Goal: Information Seeking & Learning: Learn about a topic

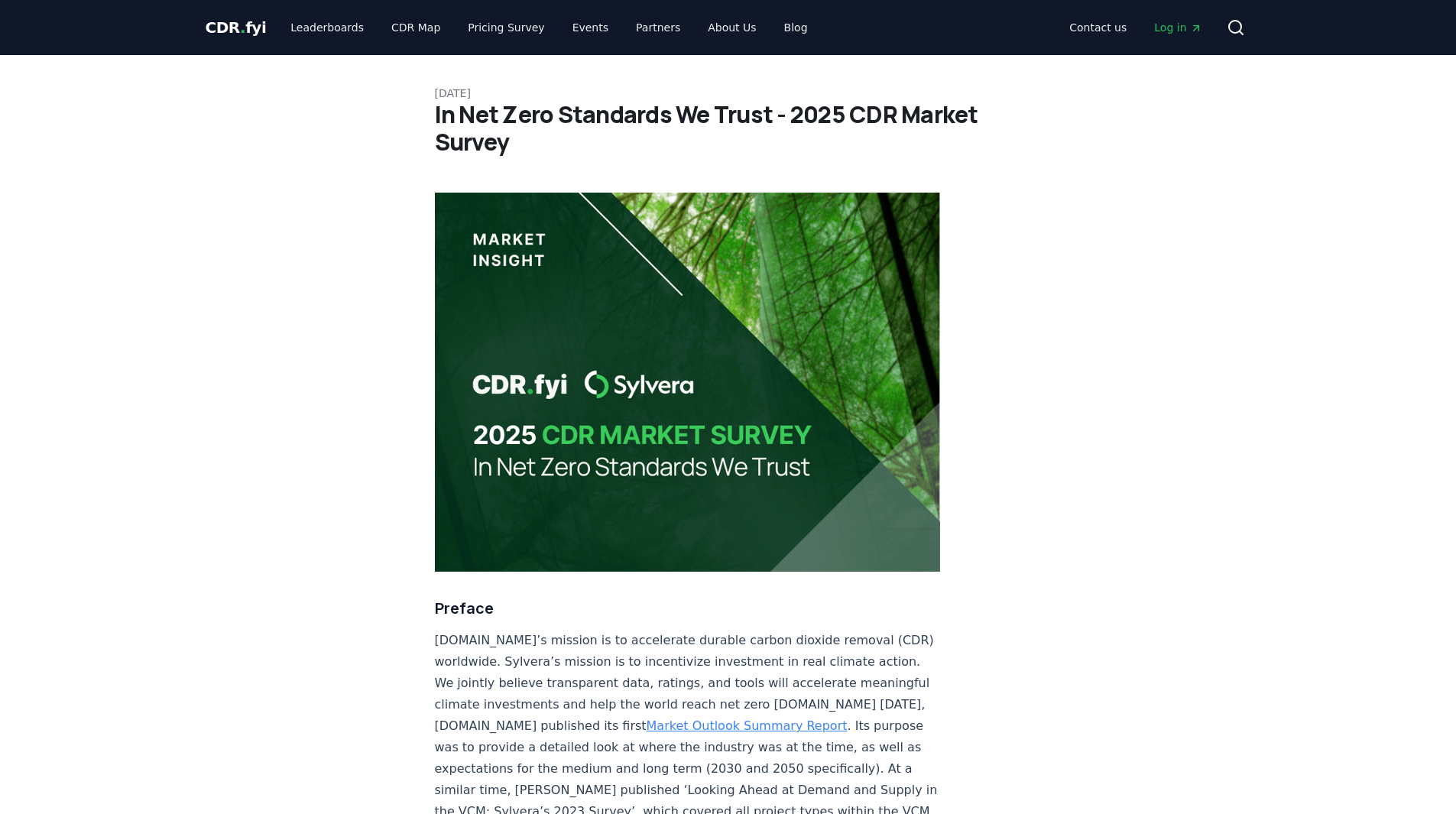
scroll to position [5123, 0]
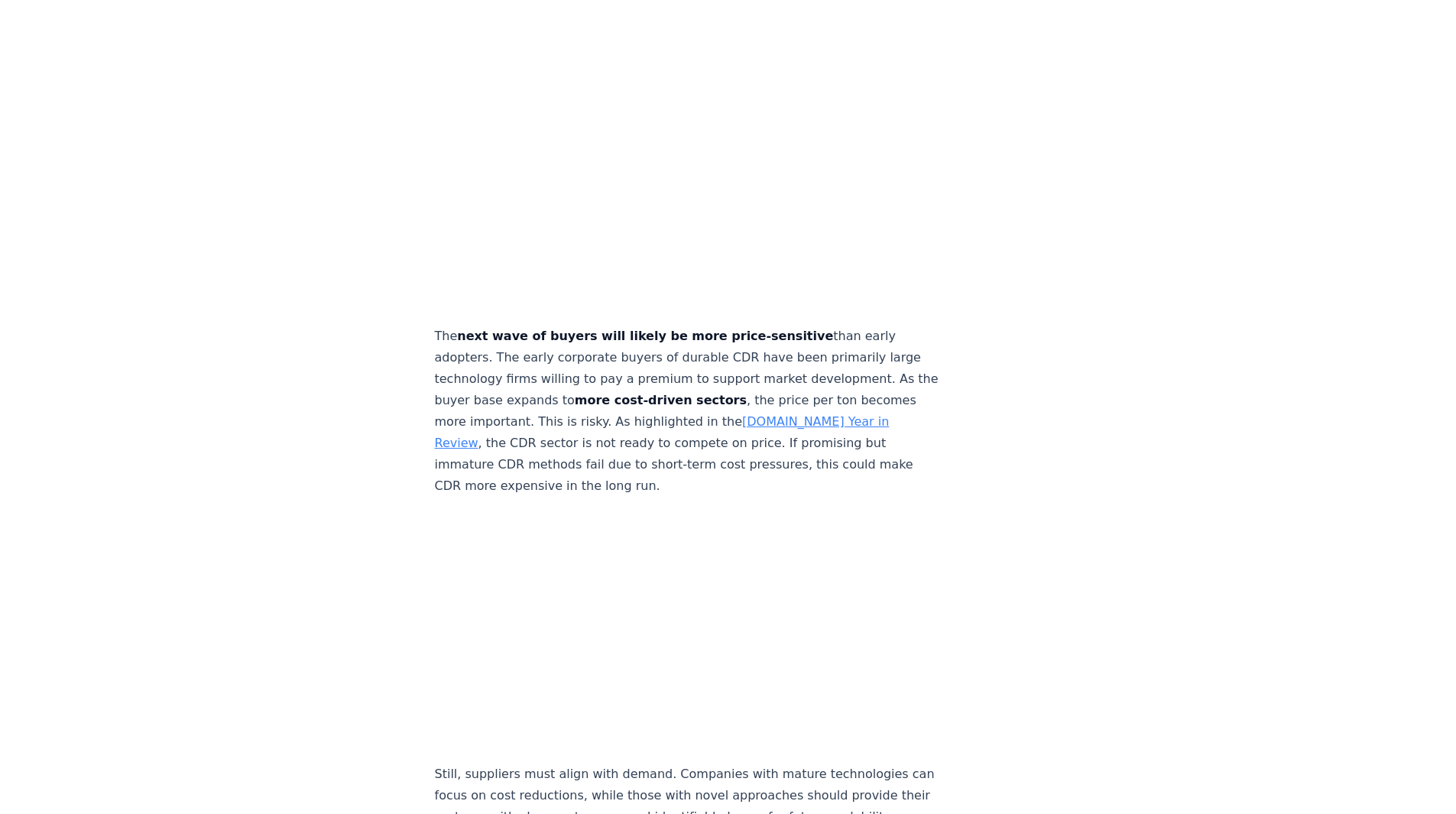
scroll to position [5659, 0]
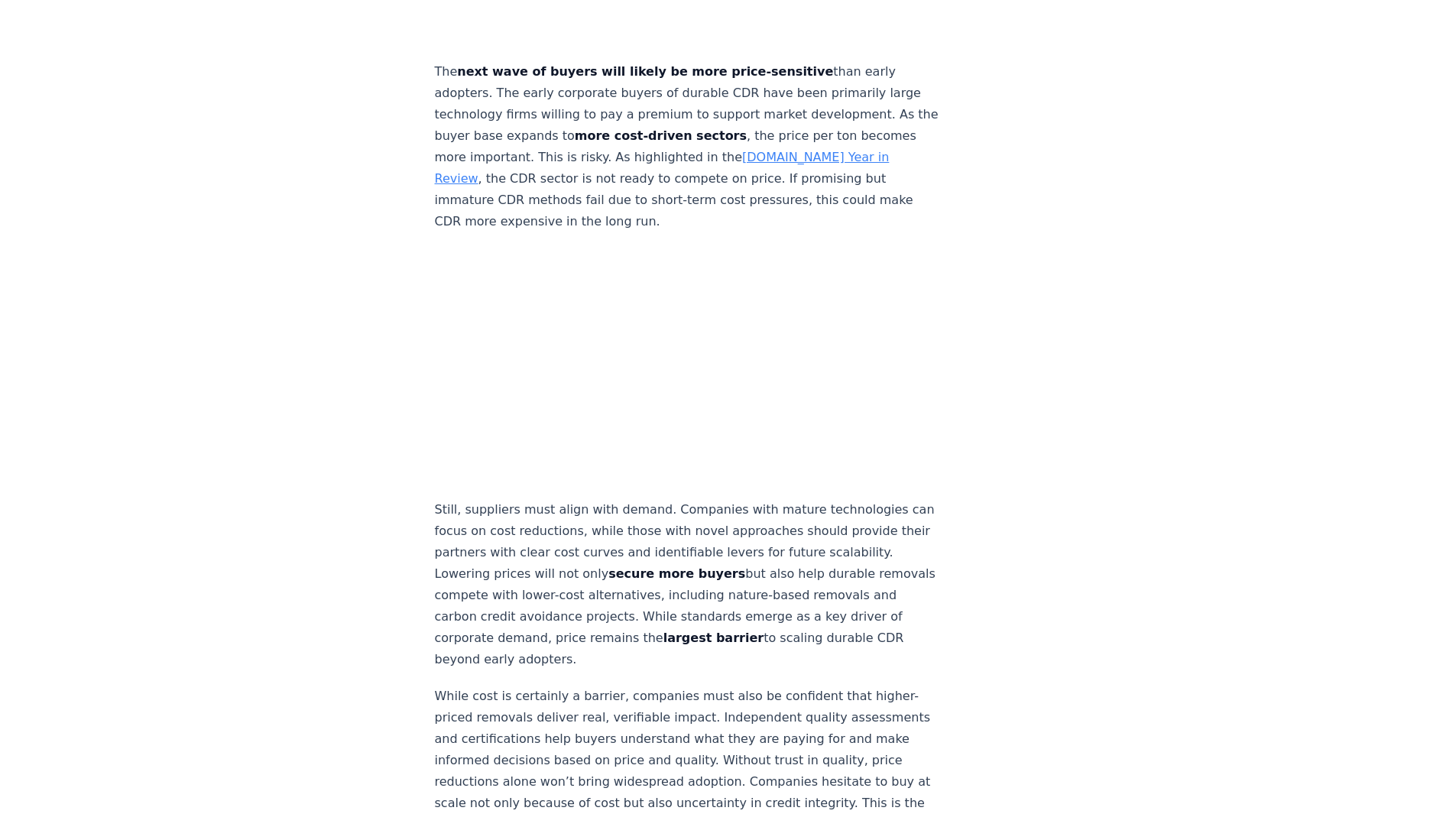
scroll to position [5889, 0]
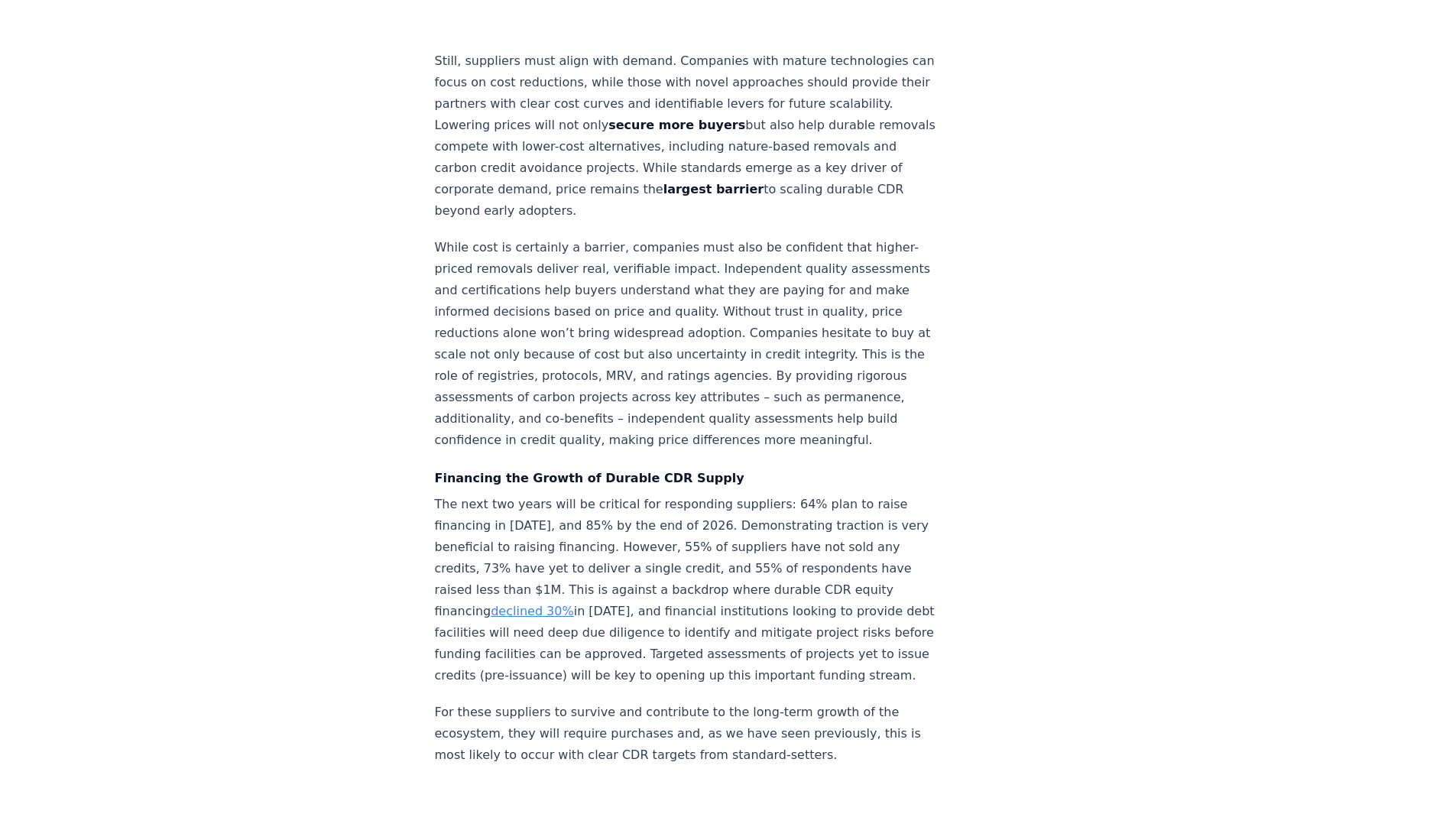
scroll to position [6347, 0]
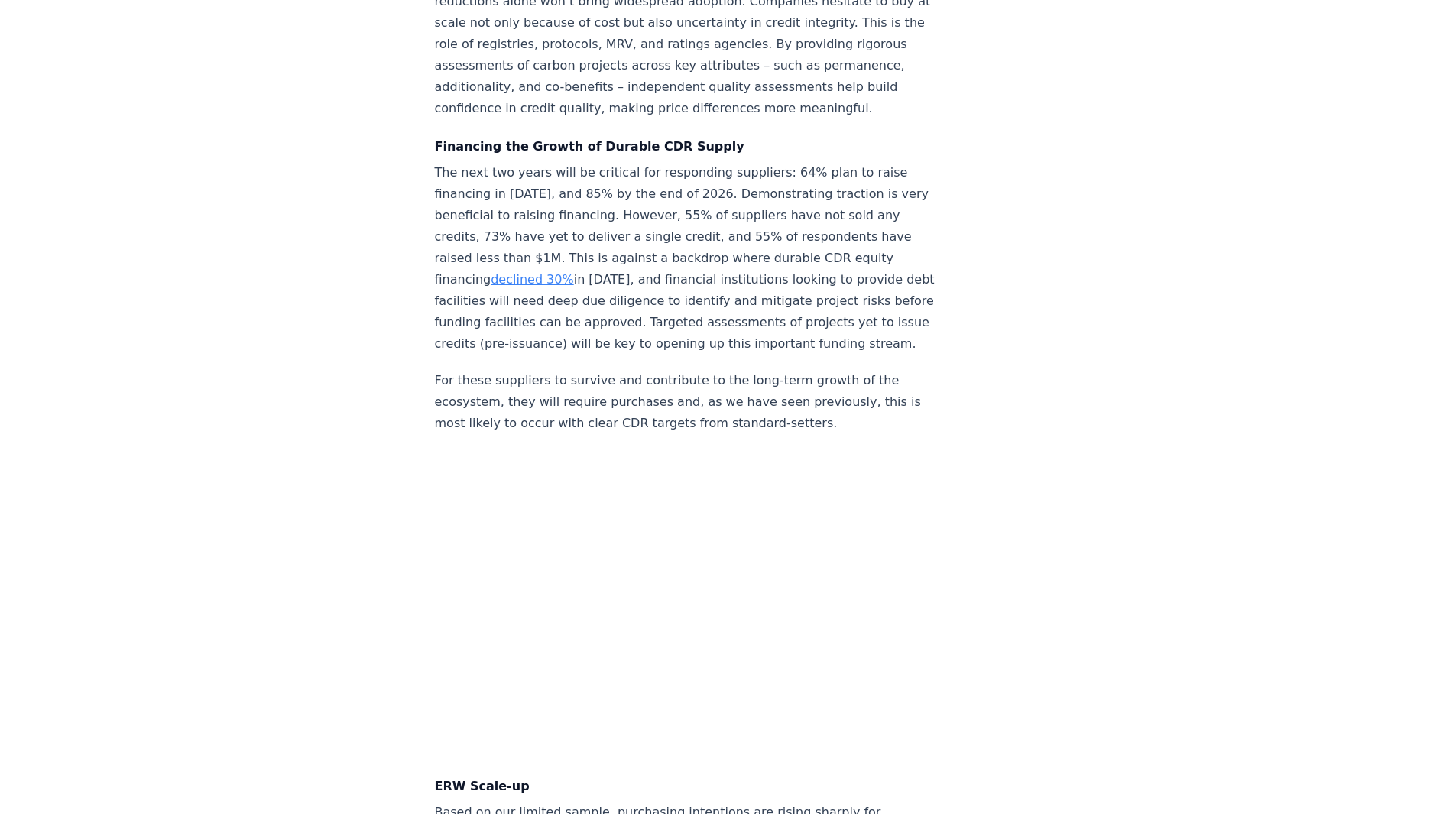
scroll to position [6653, 0]
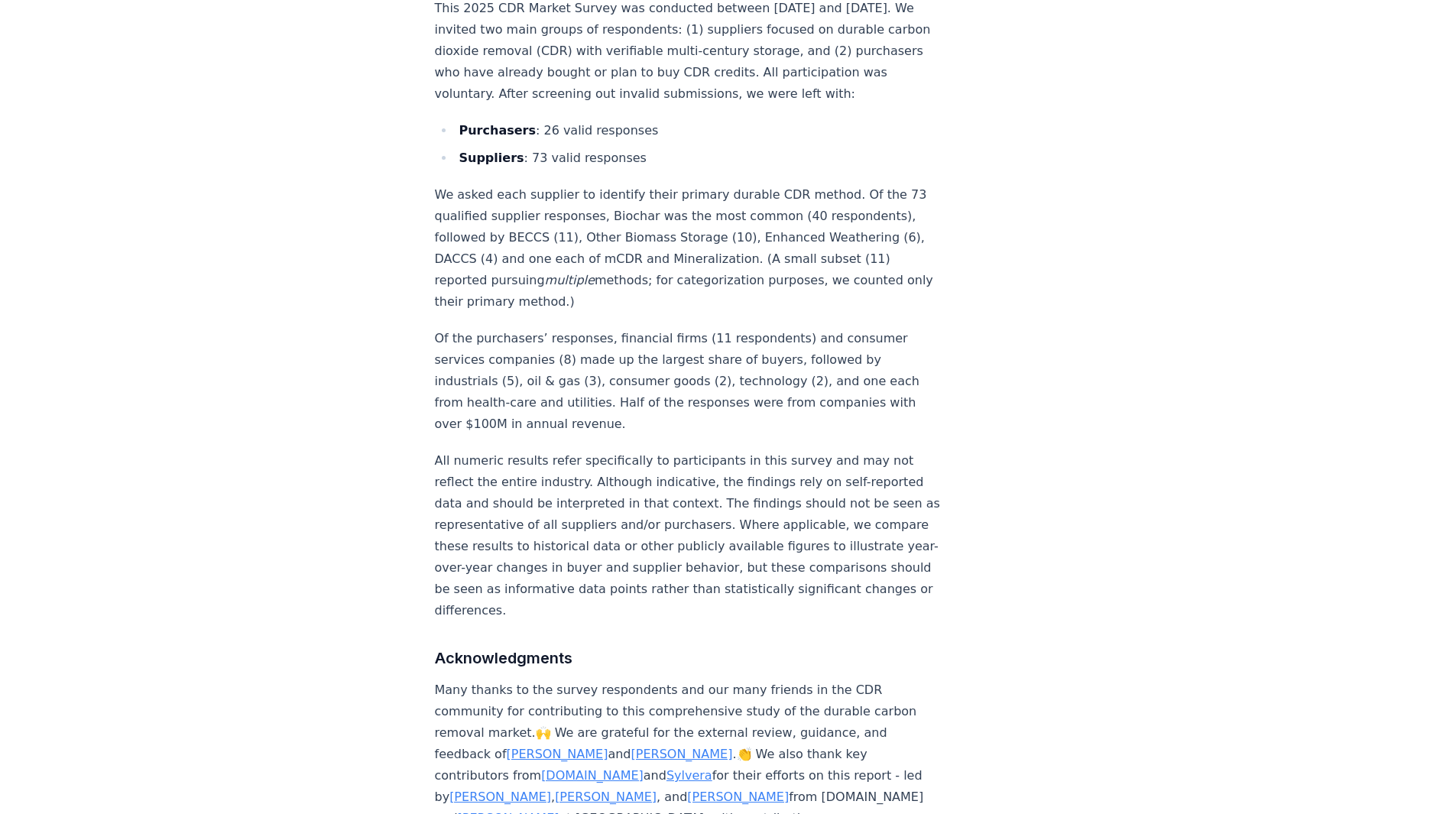
scroll to position [8565, 0]
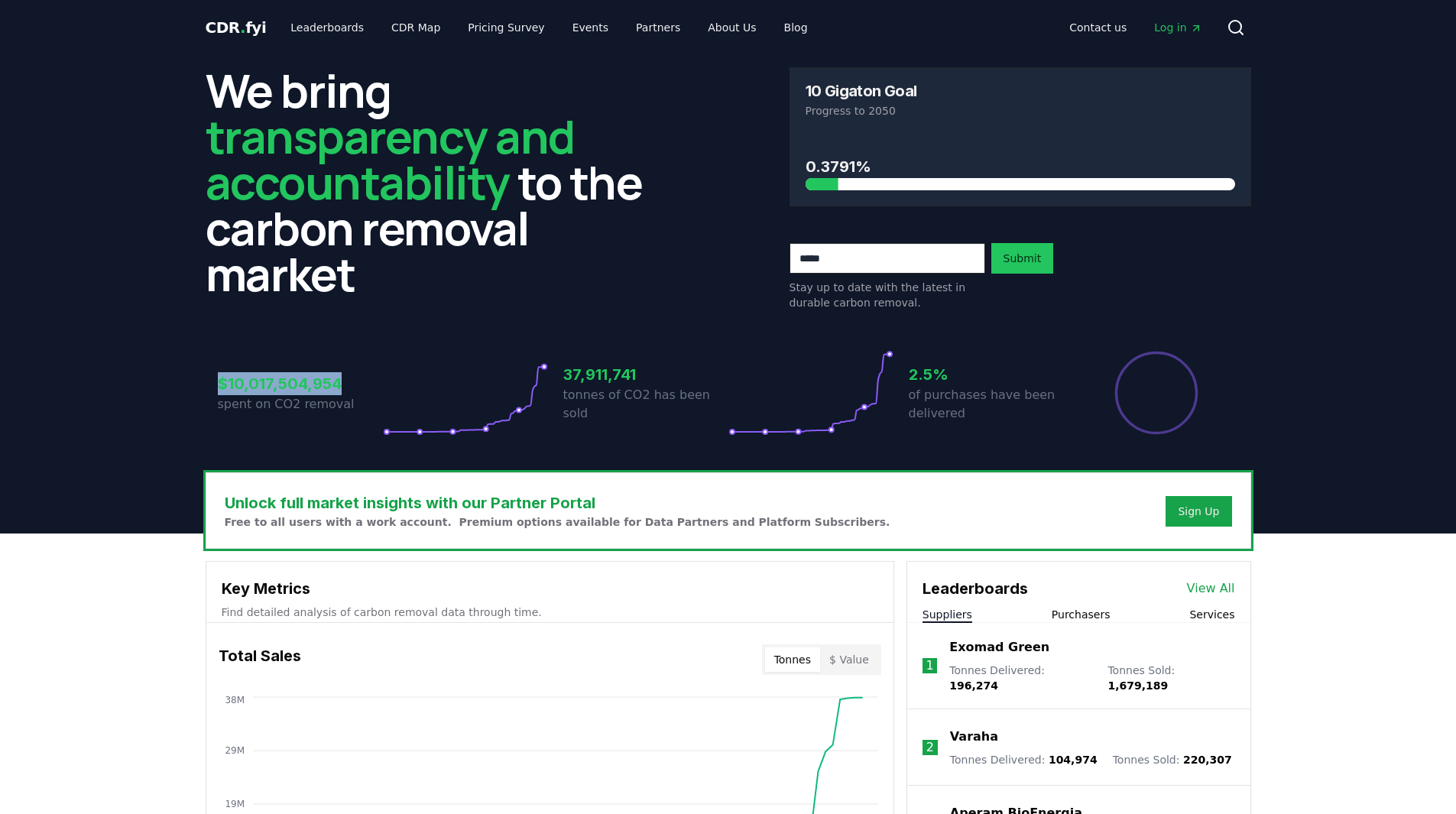
drag, startPoint x: 218, startPoint y: 389, endPoint x: 361, endPoint y: 386, distance: 143.0
click at [361, 386] on h3 "$10,017,504,954" at bounding box center [301, 384] width 165 height 23
click at [394, 405] on icon at bounding box center [465, 393] width 165 height 85
click at [400, 435] on icon at bounding box center [465, 393] width 165 height 85
click at [483, 435] on icon at bounding box center [465, 393] width 165 height 85
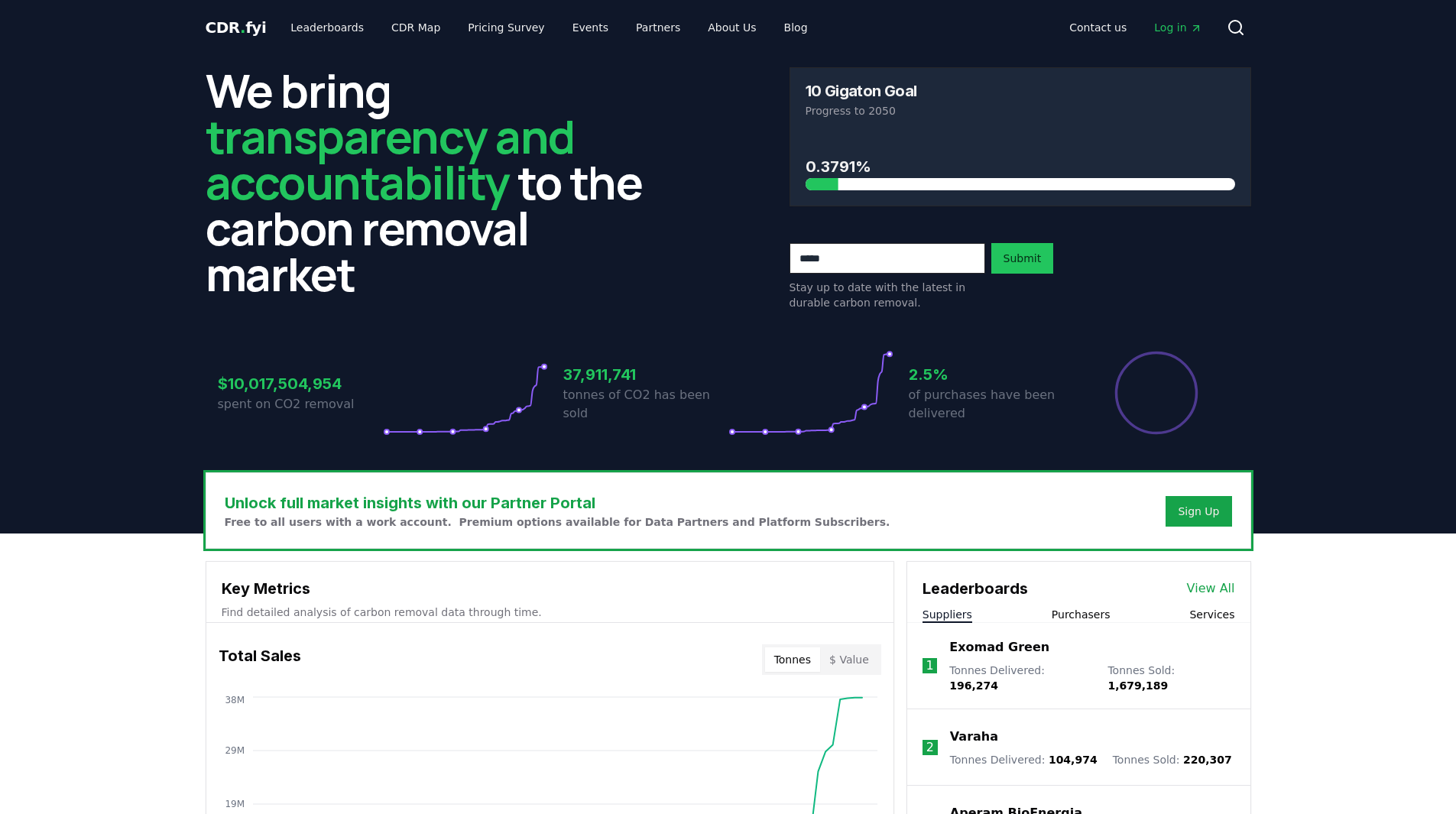
click at [1190, 31] on icon "Main" at bounding box center [1196, 28] width 12 height 12
click at [1208, 518] on div "Sign Up" at bounding box center [1198, 511] width 41 height 15
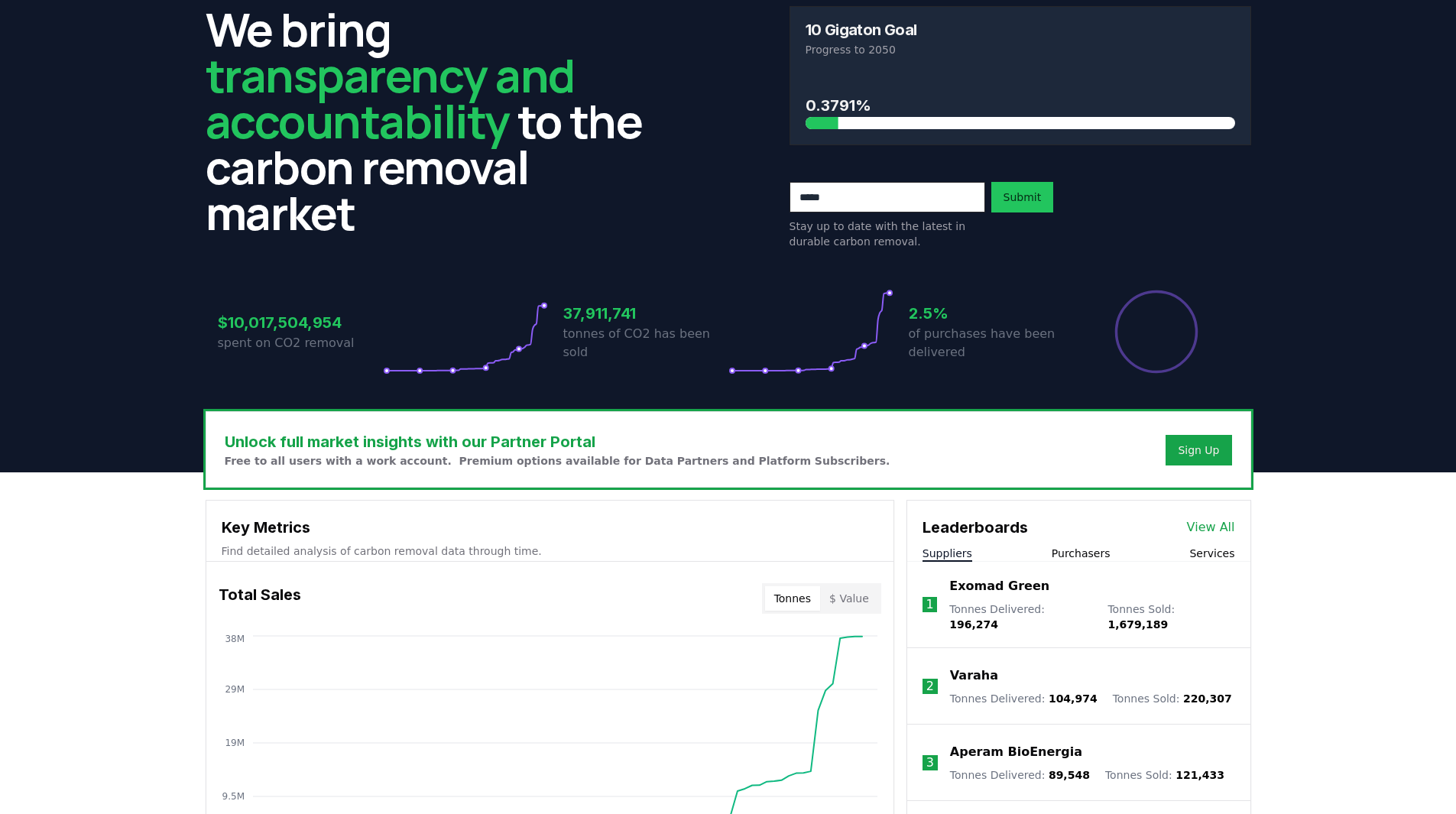
scroll to position [230, 0]
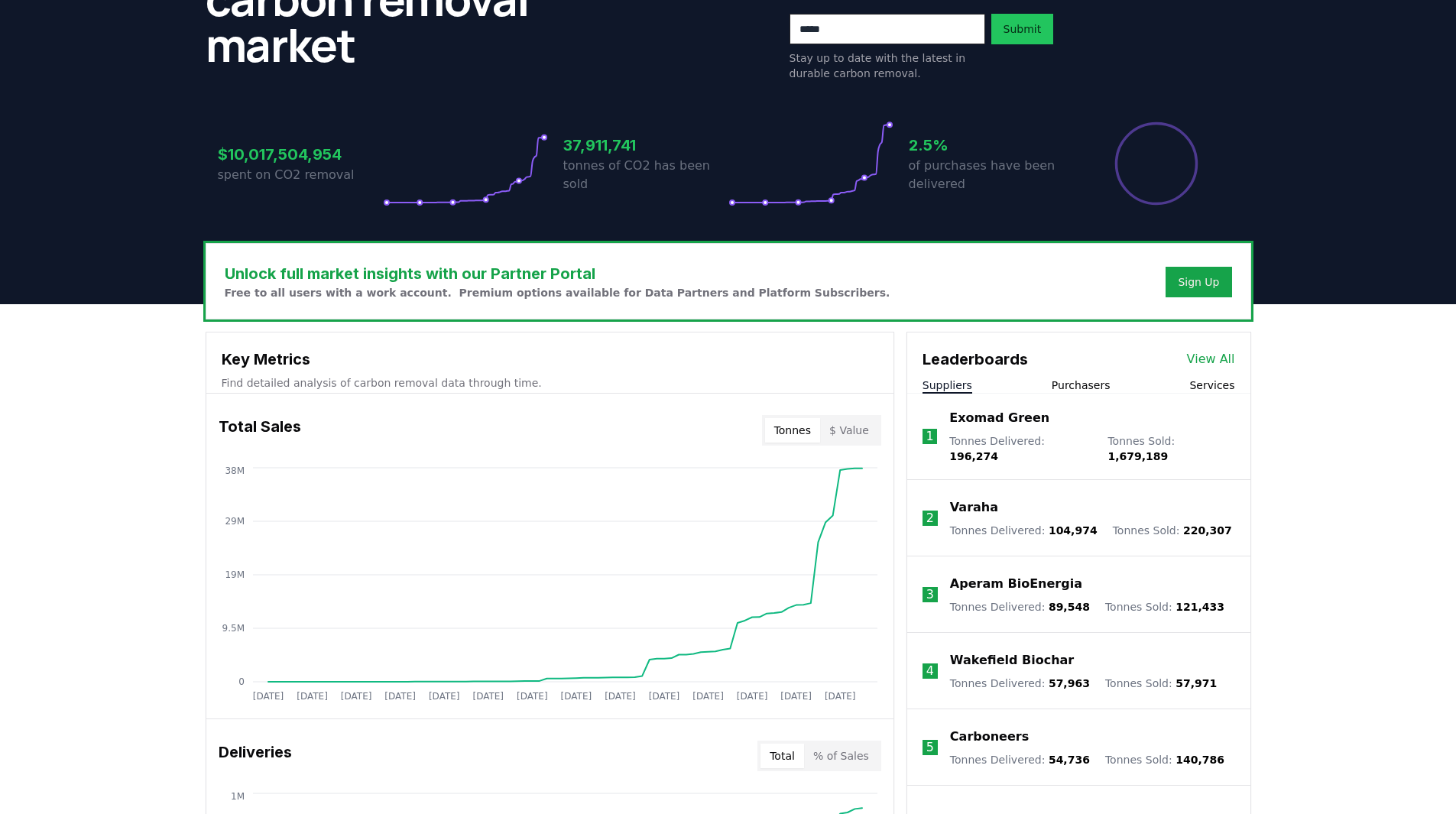
click at [850, 427] on button "$ Value" at bounding box center [849, 431] width 58 height 25
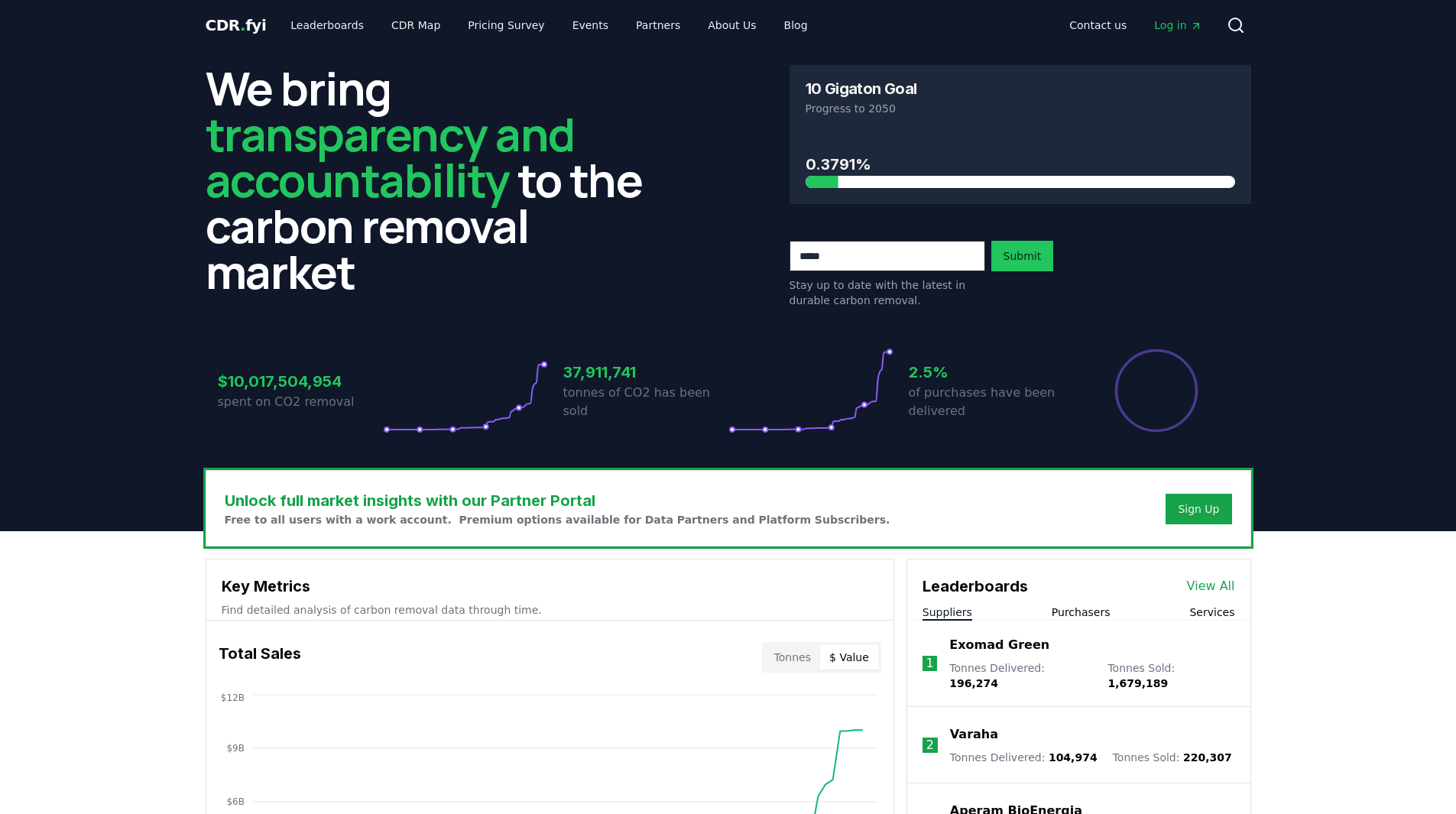
scroll to position [0, 0]
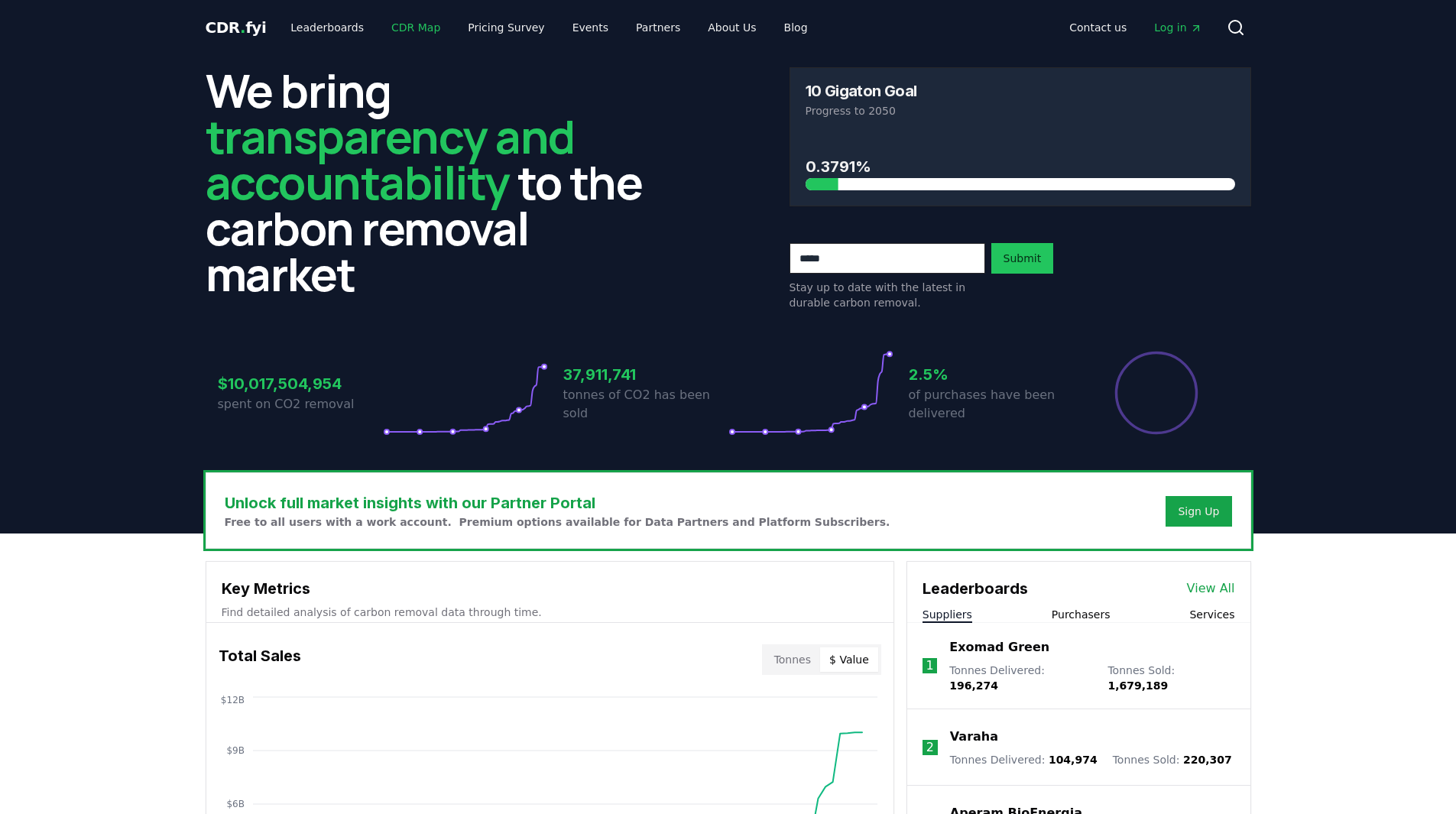
click at [416, 25] on link "CDR Map" at bounding box center [415, 27] width 74 height 28
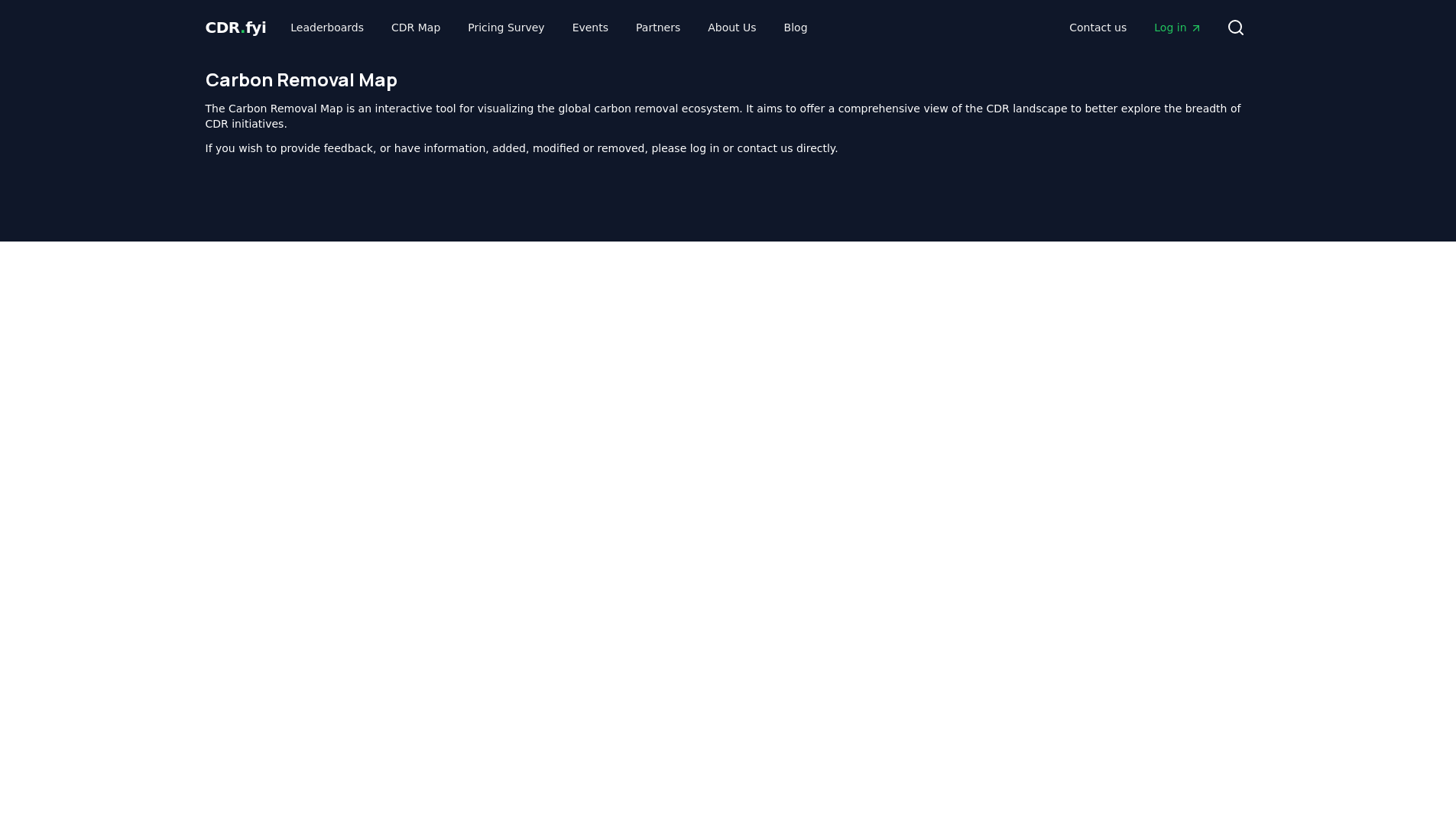
scroll to position [471, 0]
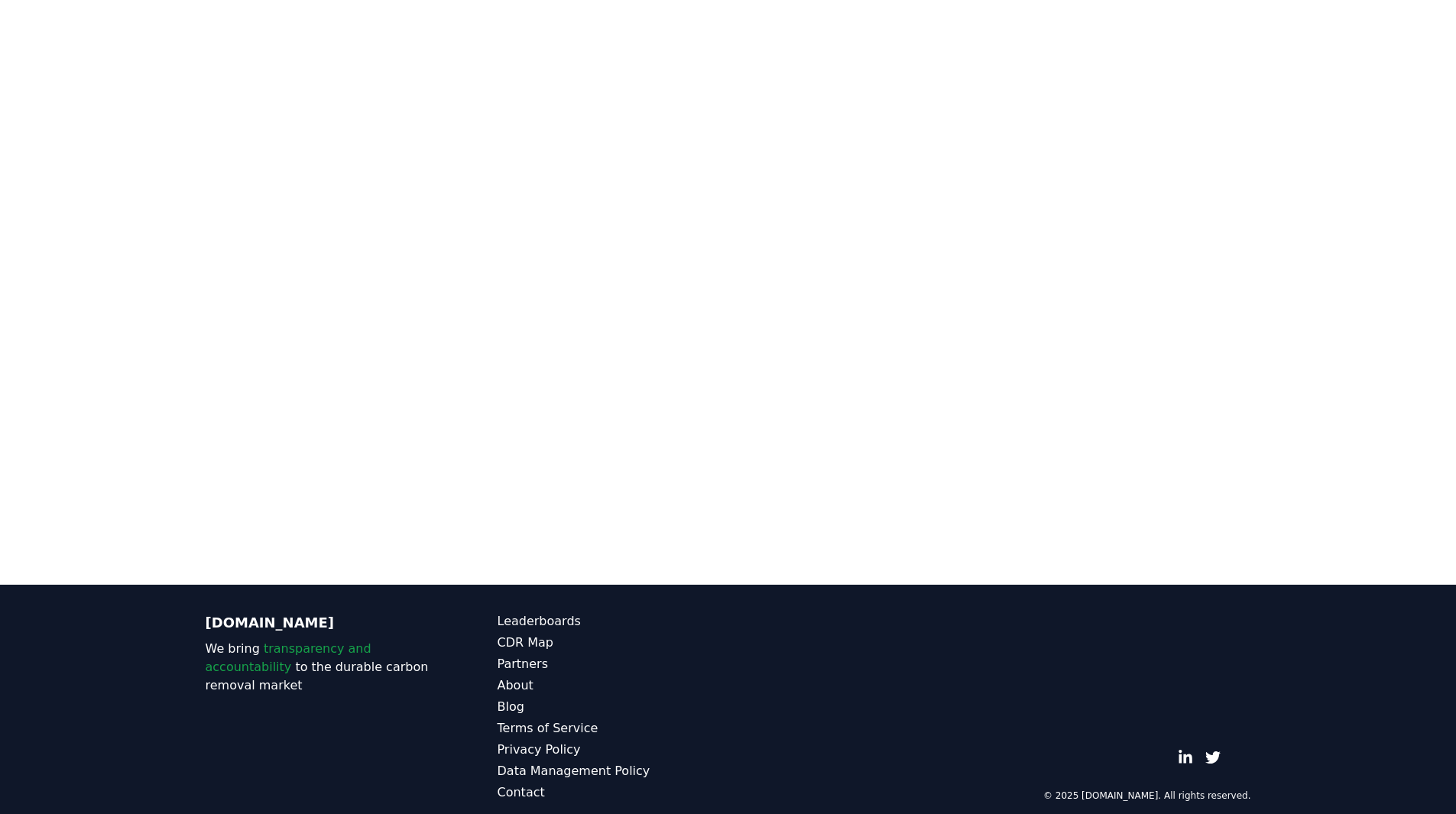
click at [761, 539] on main at bounding box center [728, 177] width 1456 height 814
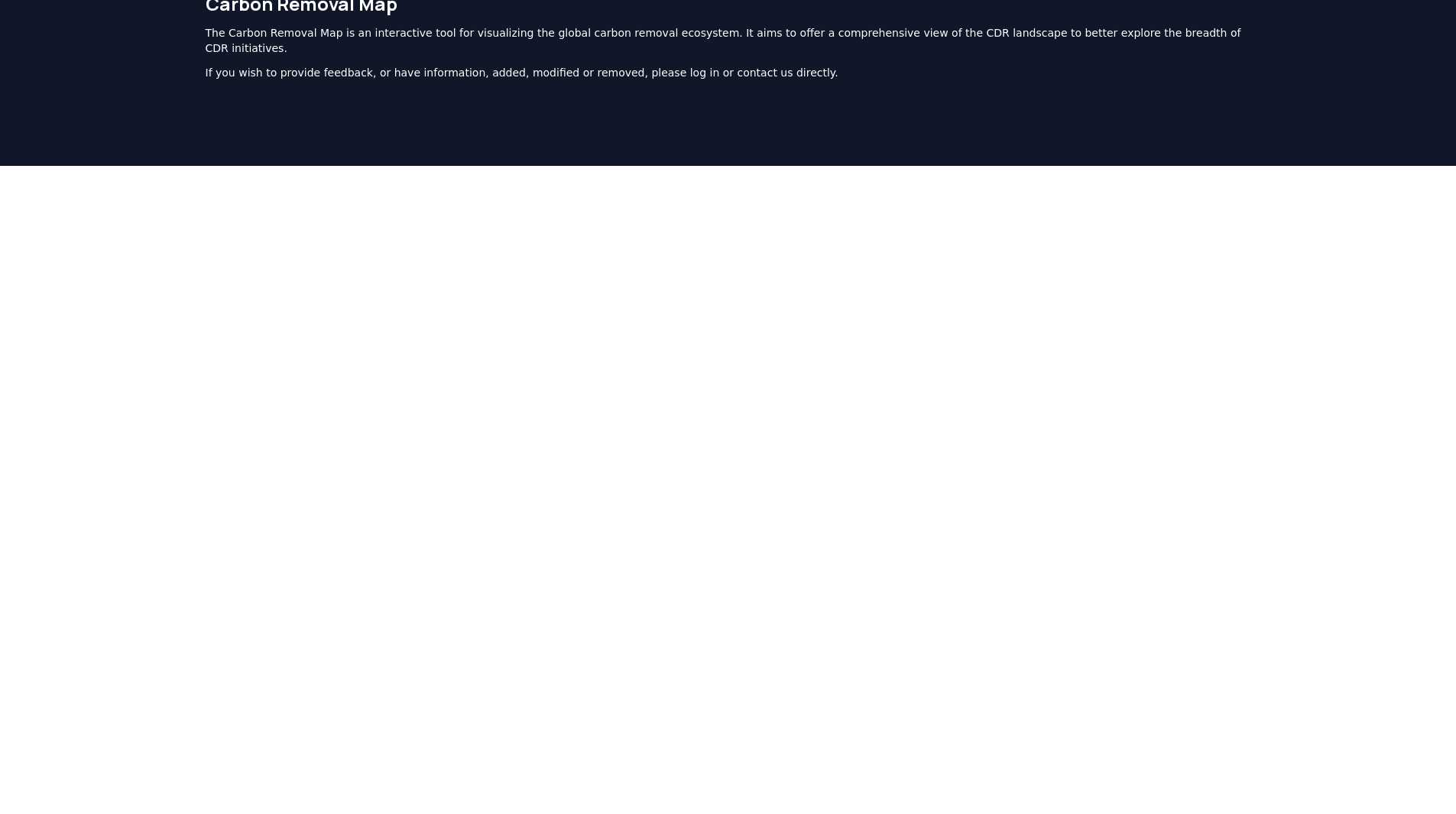
scroll to position [0, 0]
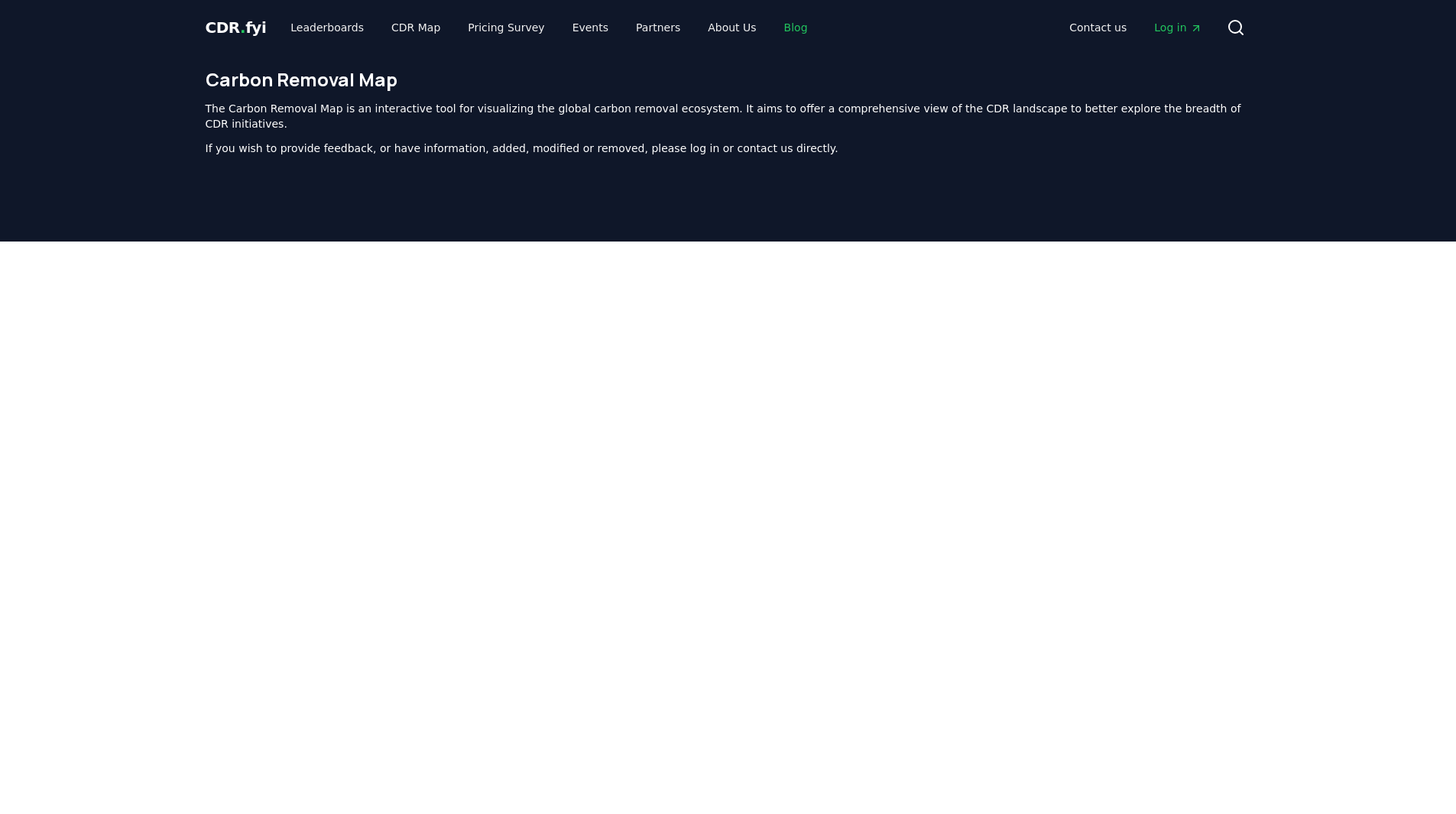
click at [773, 22] on link "Blog" at bounding box center [796, 27] width 48 height 28
click at [773, 23] on link "Blog" at bounding box center [796, 27] width 48 height 28
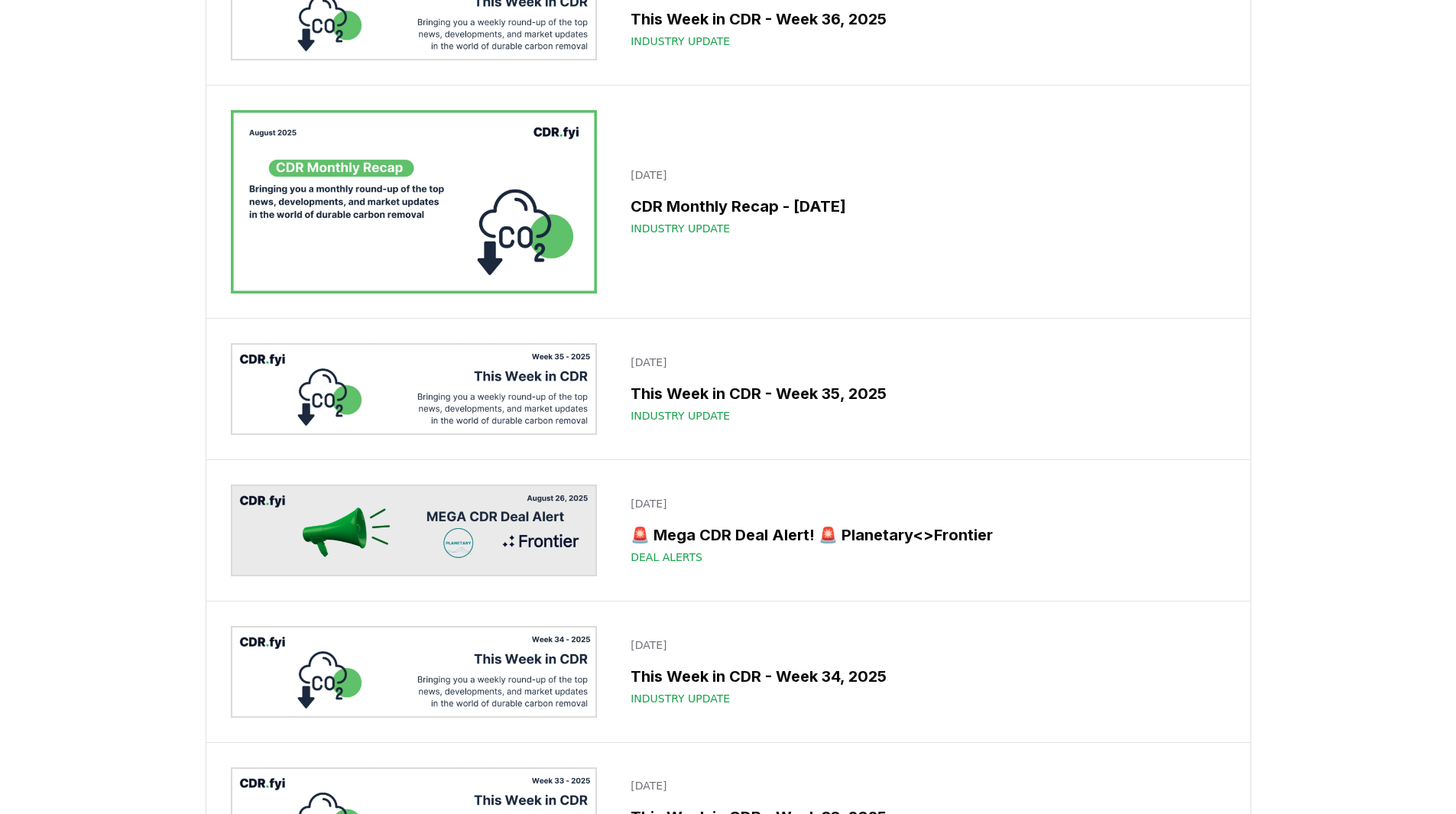
scroll to position [1071, 0]
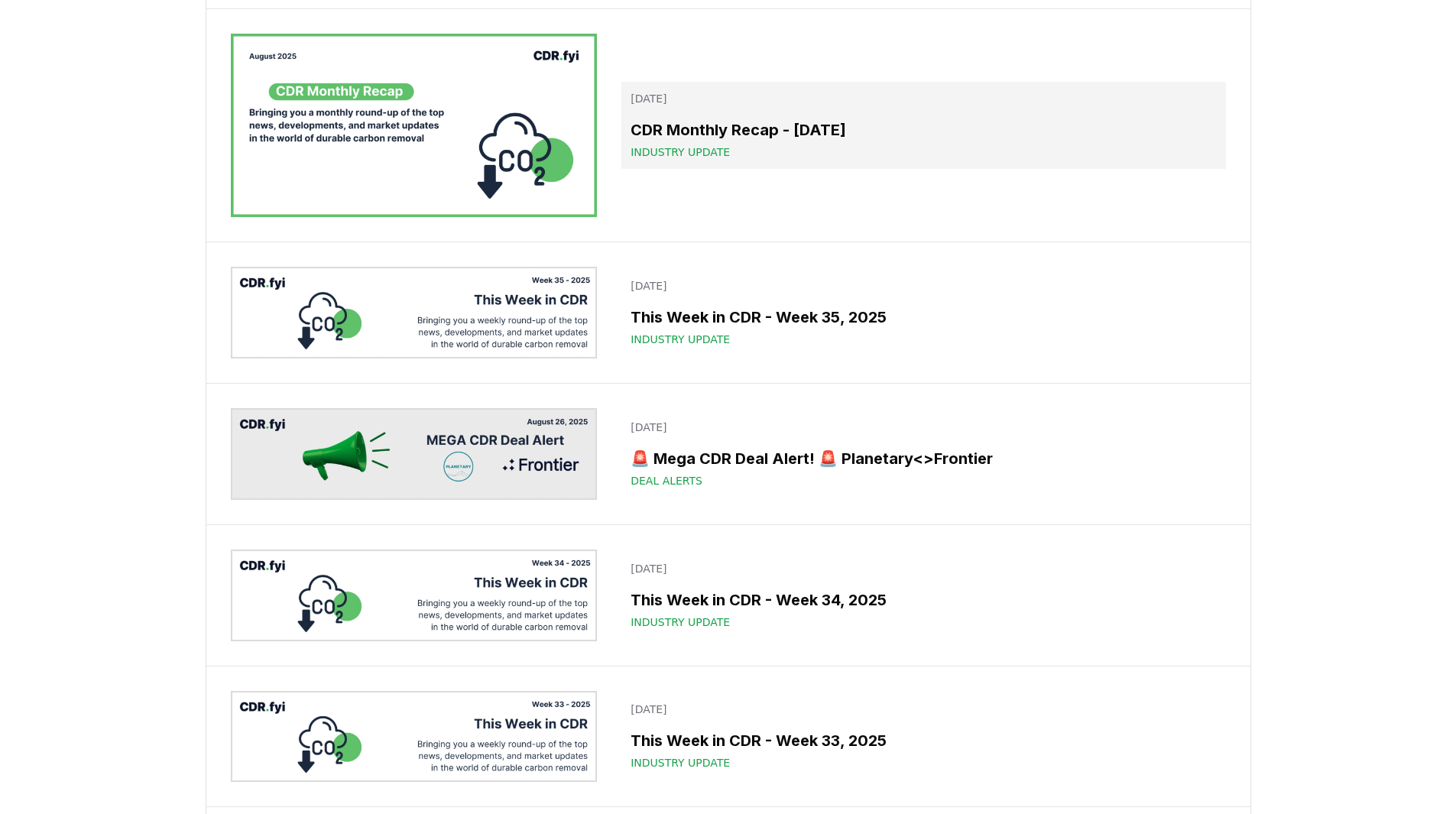
click at [878, 142] on h3 "CDR Monthly Recap - August 2025" at bounding box center [924, 130] width 586 height 23
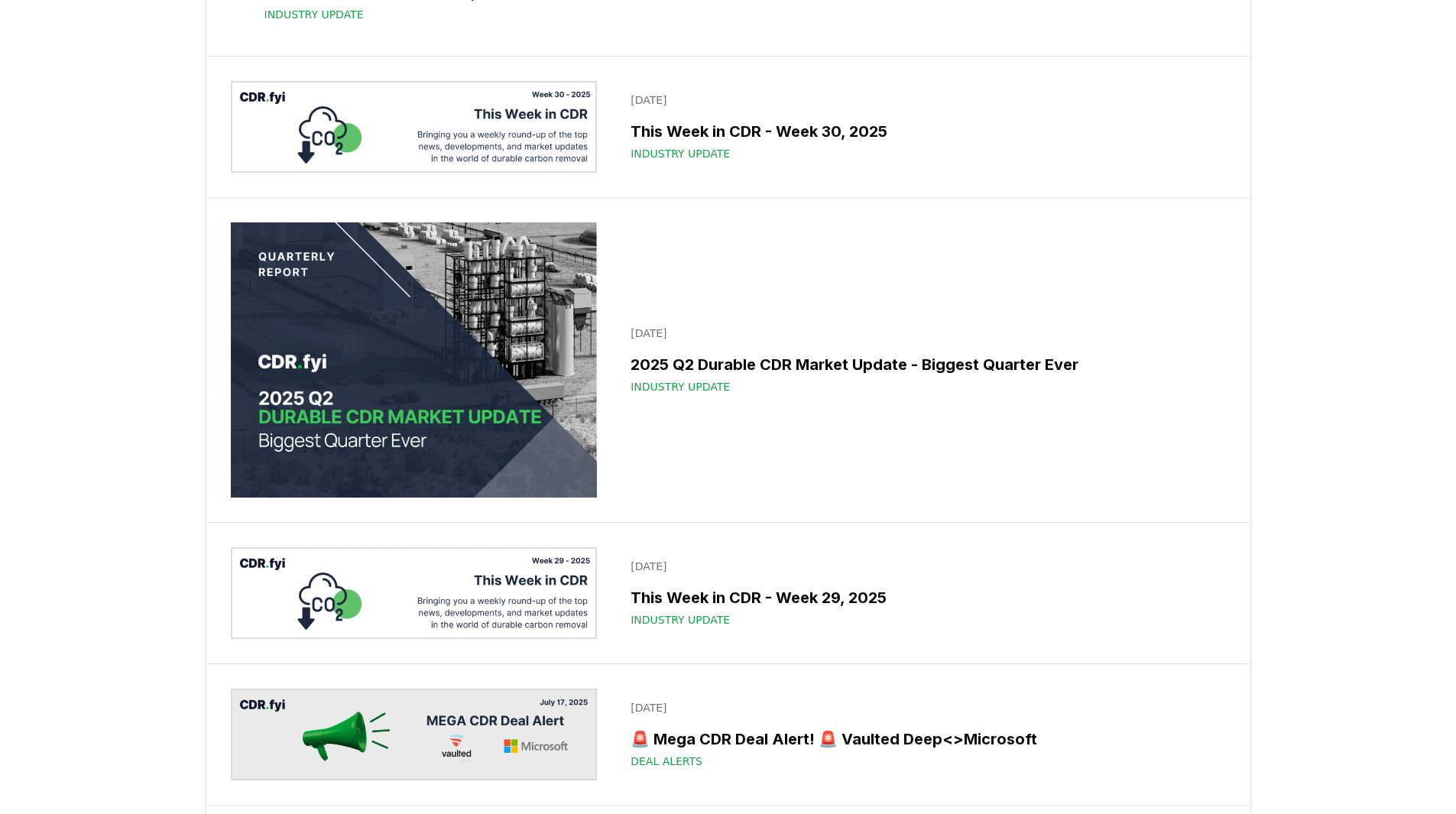
scroll to position [2295, 0]
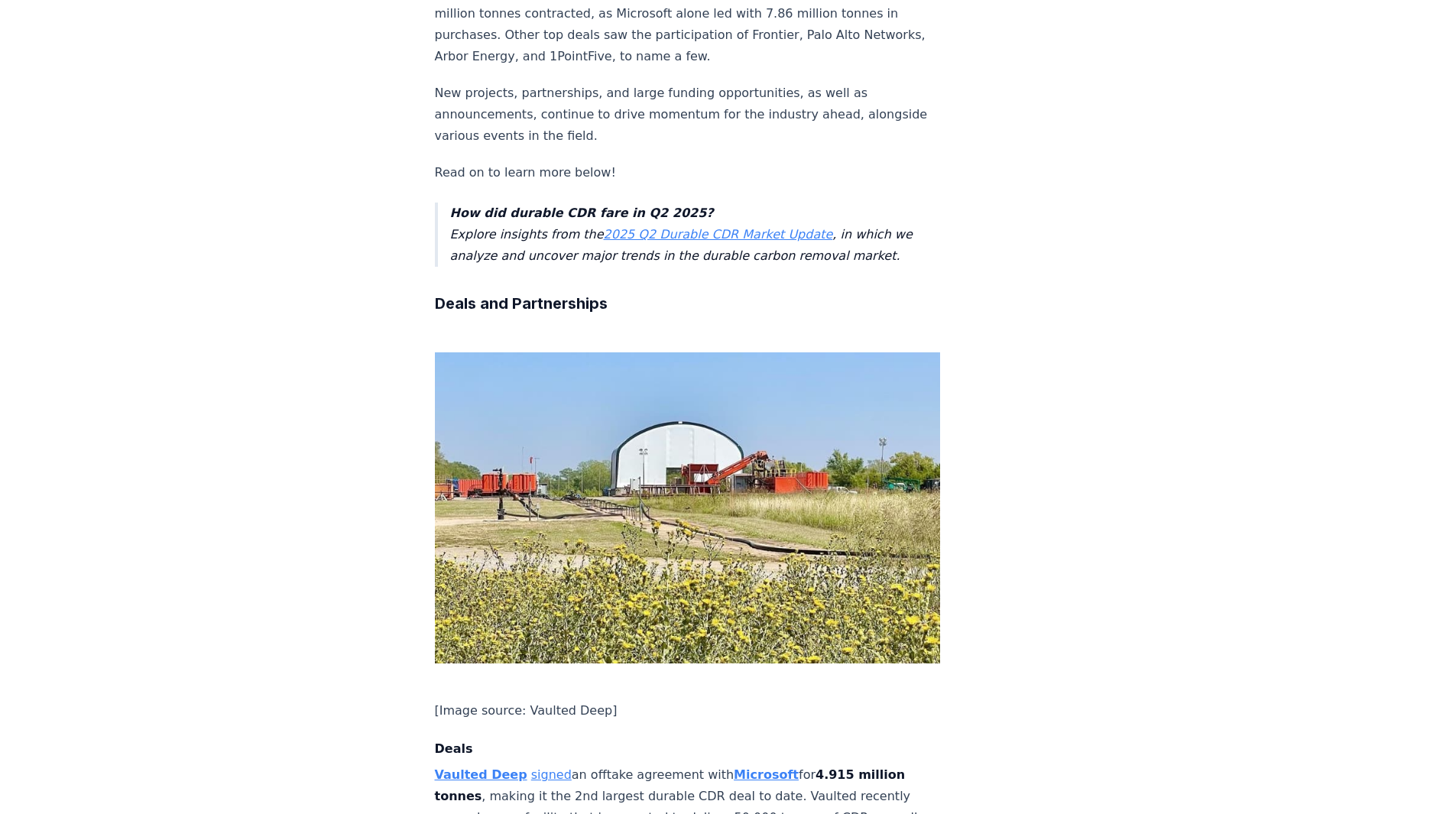
scroll to position [841, 0]
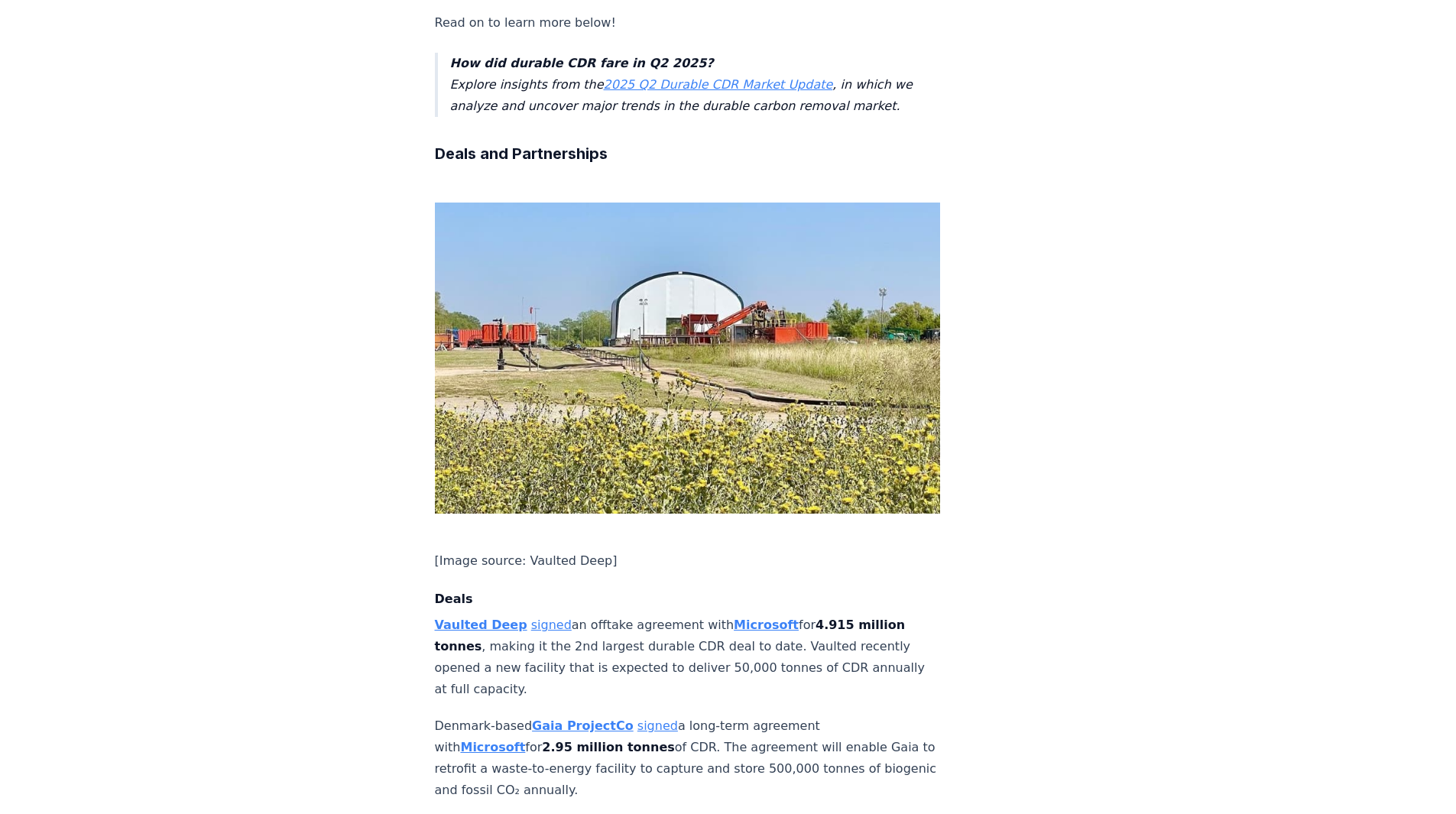
scroll to position [994, 0]
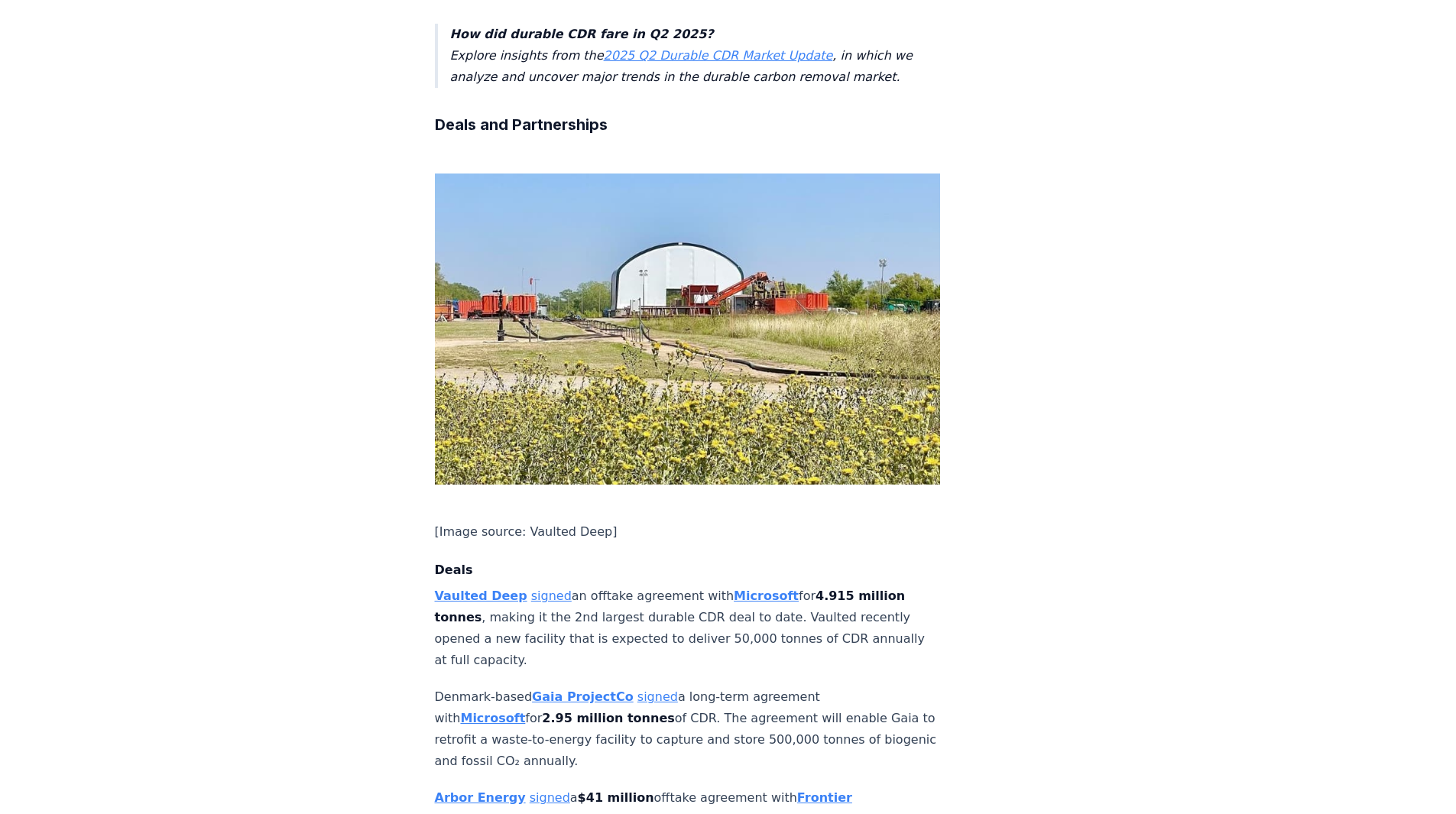
click at [552, 690] on strong "Gaia ProjectCo" at bounding box center [583, 696] width 101 height 14
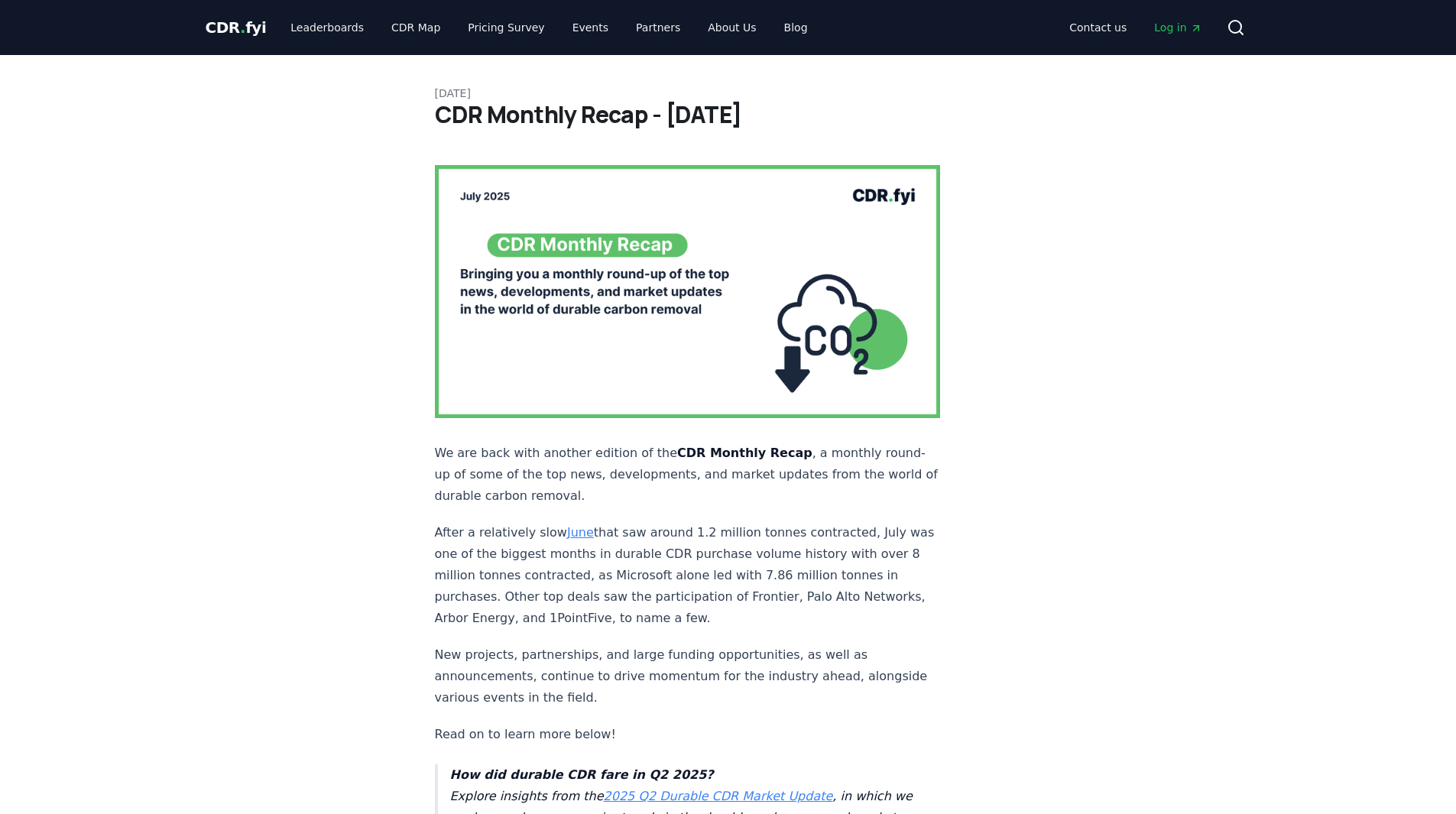
click at [226, 25] on span "CDR . fyi" at bounding box center [236, 27] width 61 height 18
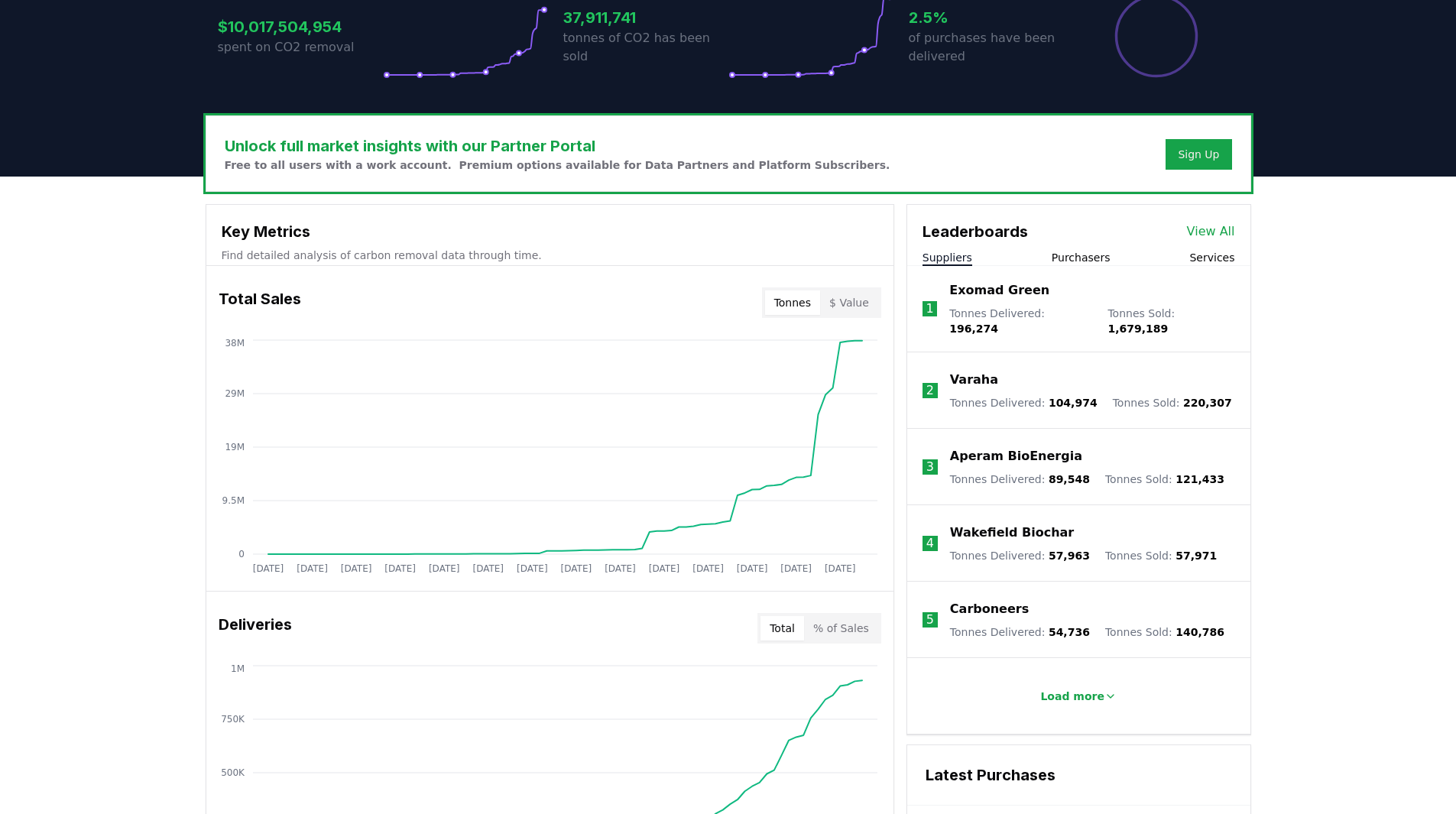
scroll to position [382, 0]
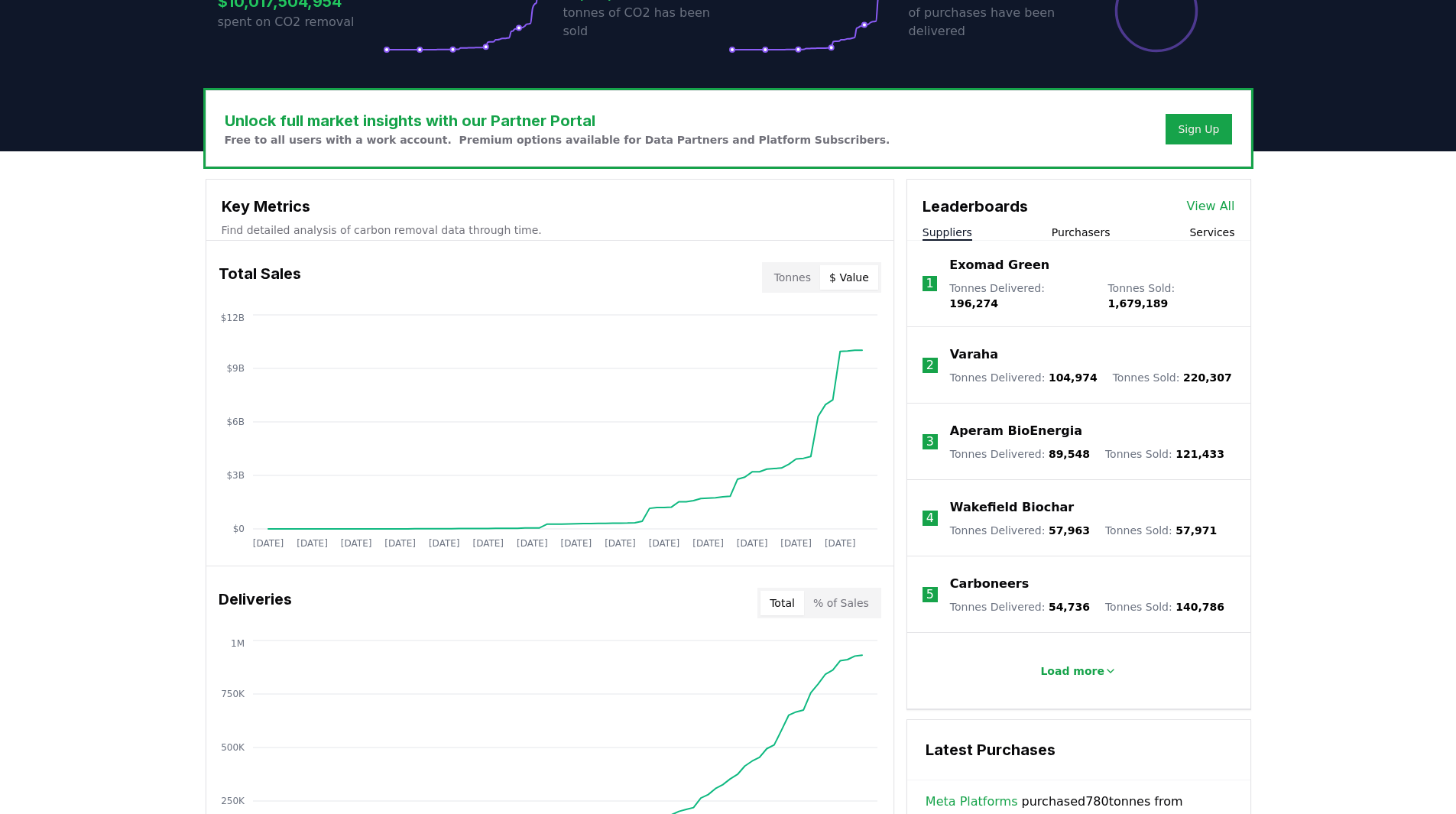
click at [841, 278] on button "$ Value" at bounding box center [849, 278] width 58 height 25
click at [795, 271] on button "Tonnes" at bounding box center [792, 278] width 55 height 25
click at [844, 275] on button "$ Value" at bounding box center [849, 278] width 58 height 25
click at [810, 277] on button "Tonnes" at bounding box center [792, 278] width 55 height 25
click at [844, 277] on button "$ Value" at bounding box center [849, 278] width 58 height 25
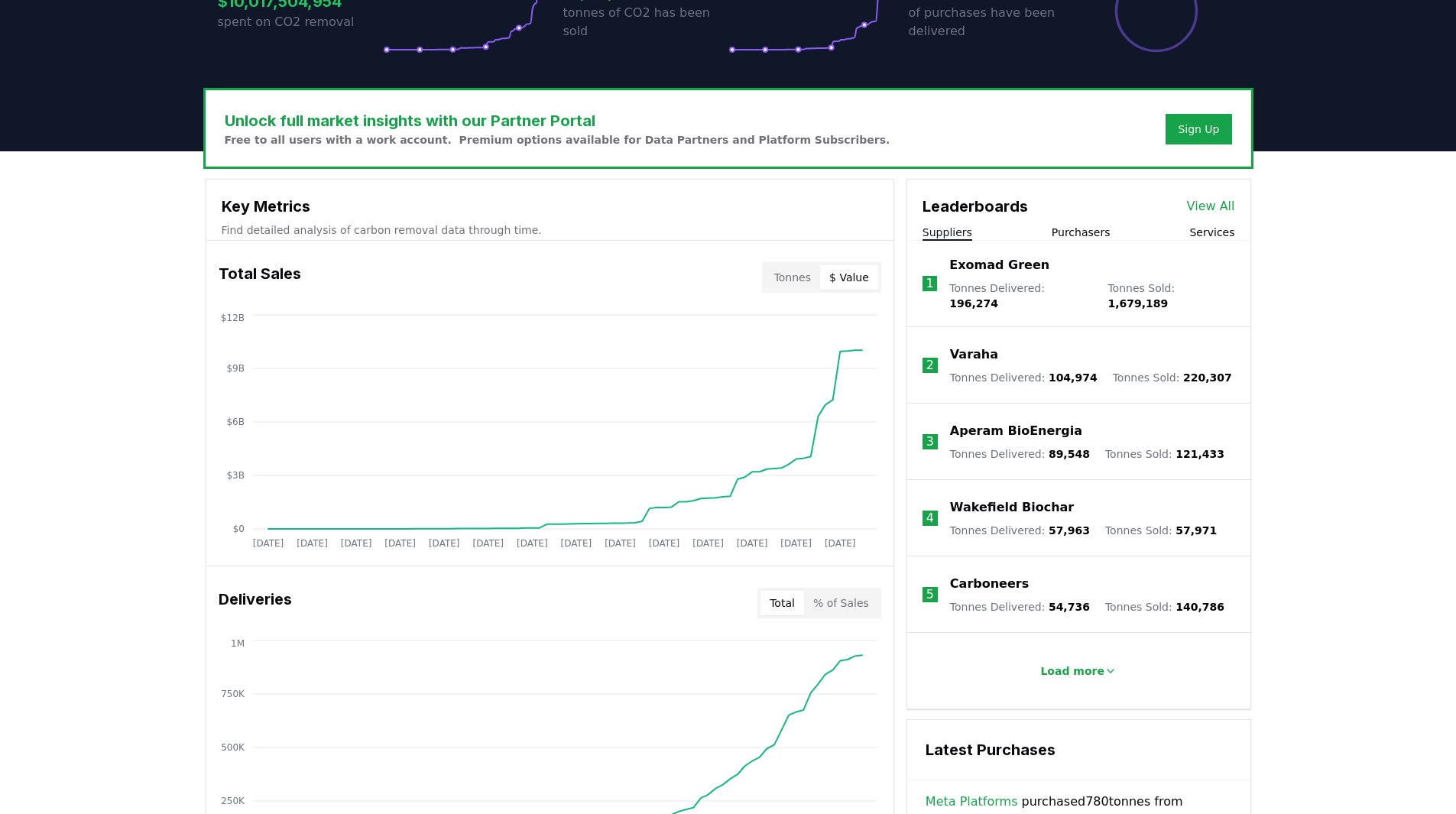
click at [92, 462] on div "Unlock full market insights with our Partner Portal Free to all users with a wo…" at bounding box center [728, 763] width 1456 height 1224
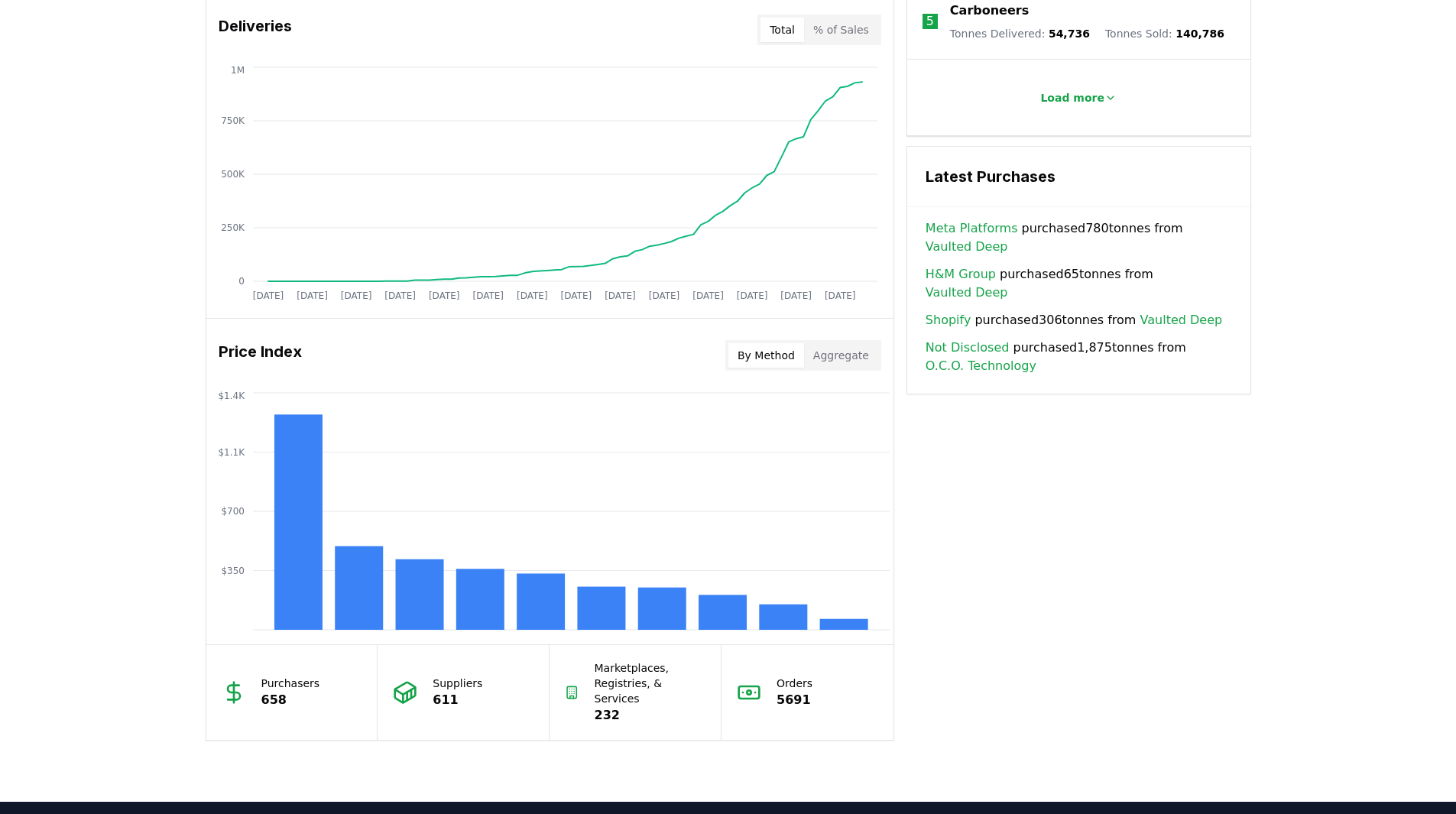
scroll to position [943, 0]
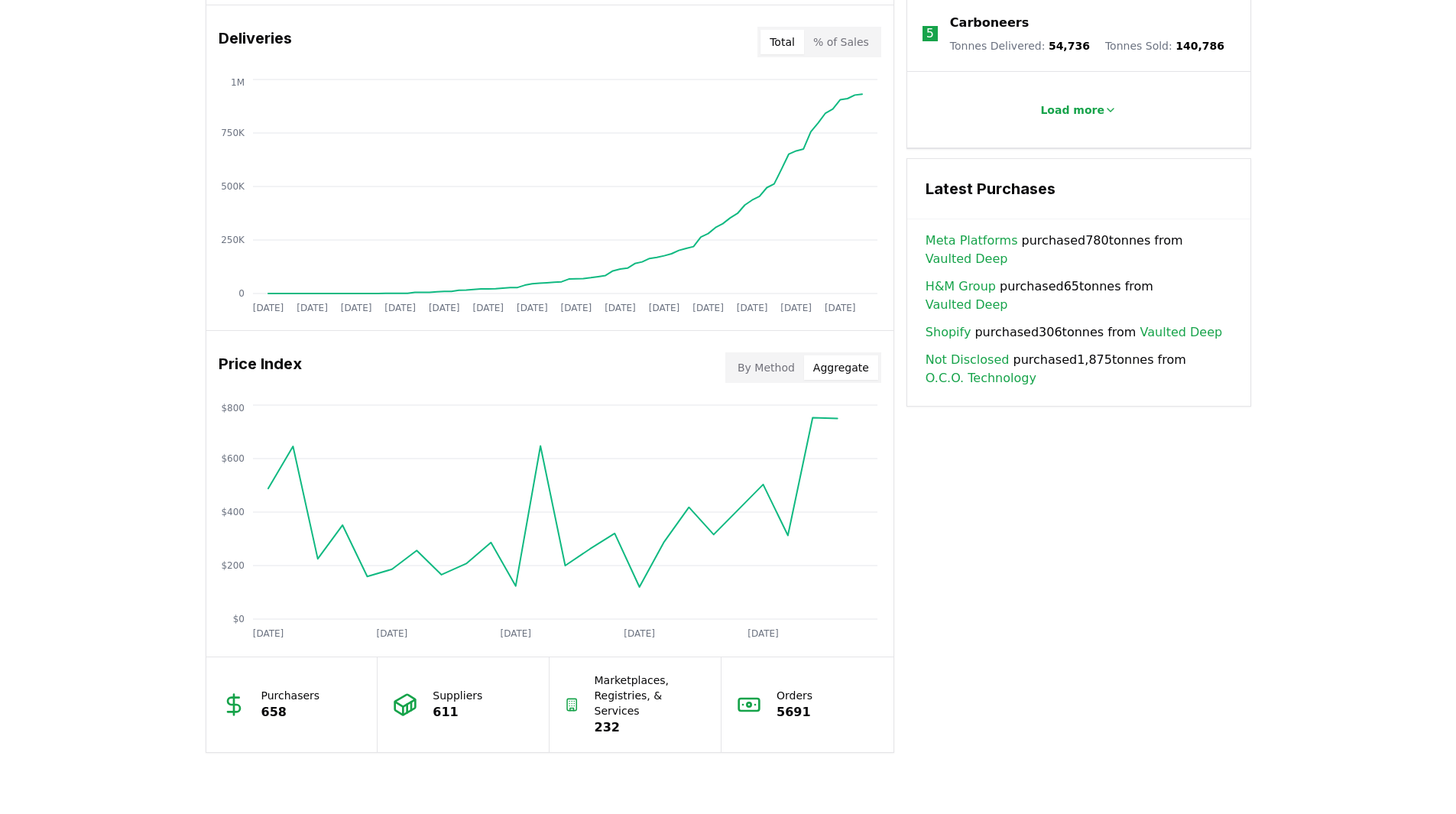
click at [818, 368] on button "Aggregate" at bounding box center [840, 368] width 74 height 25
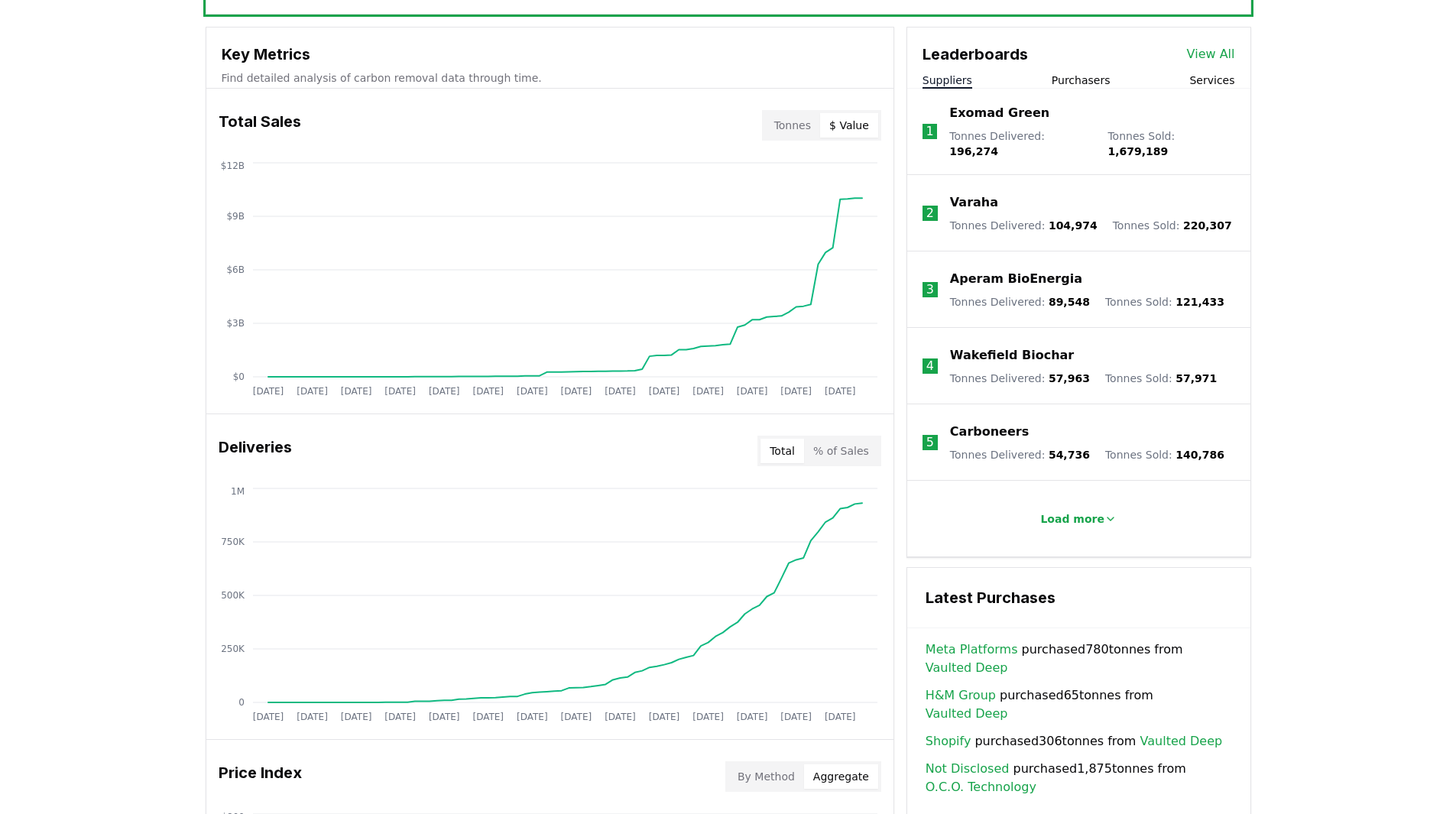
scroll to position [561, 0]
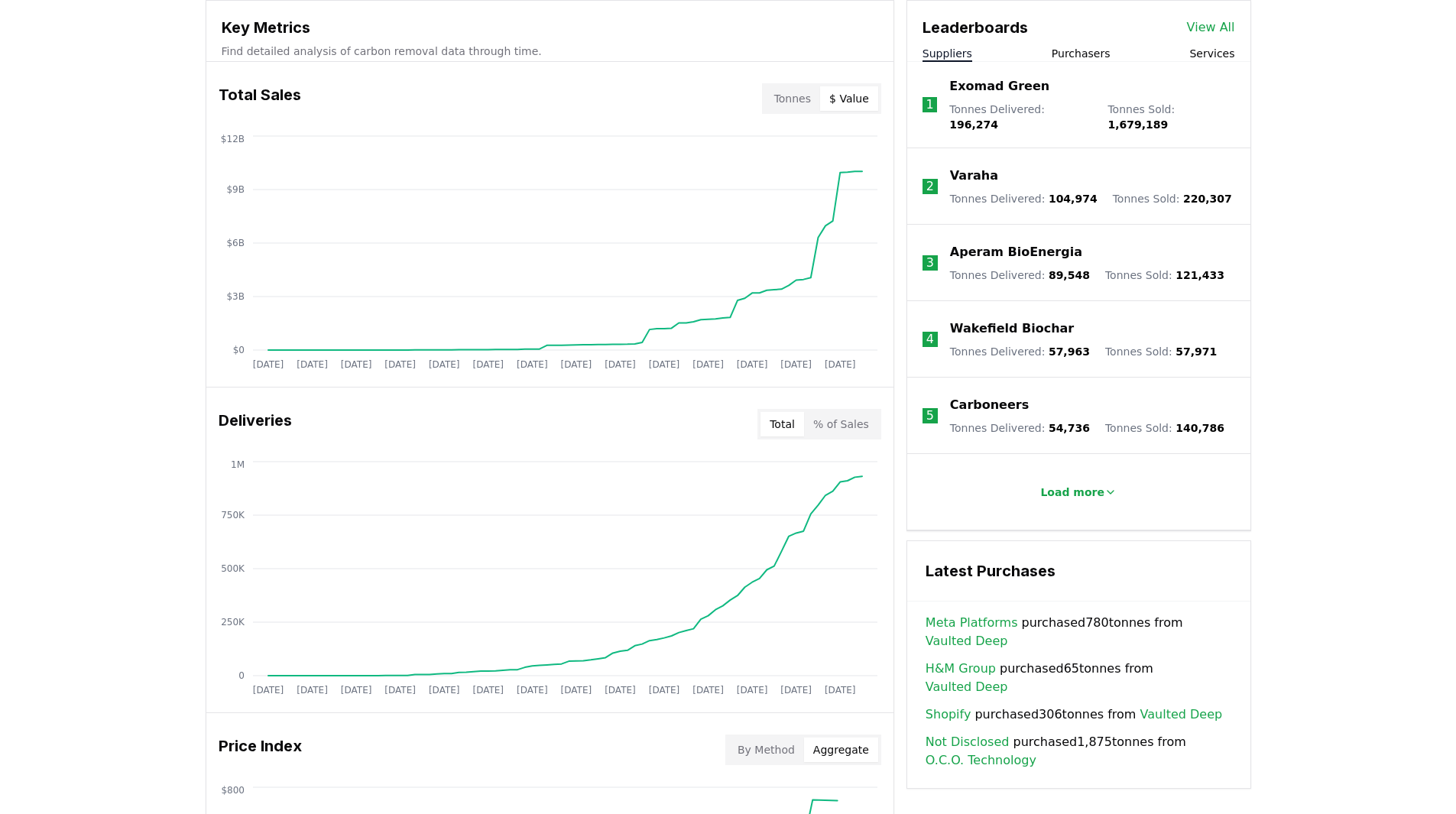
click at [1222, 62] on li "1 Exomad Green Tonnes Delivered : 196,274 Tonnes Sold : 1,679,189" at bounding box center [1079, 105] width 344 height 86
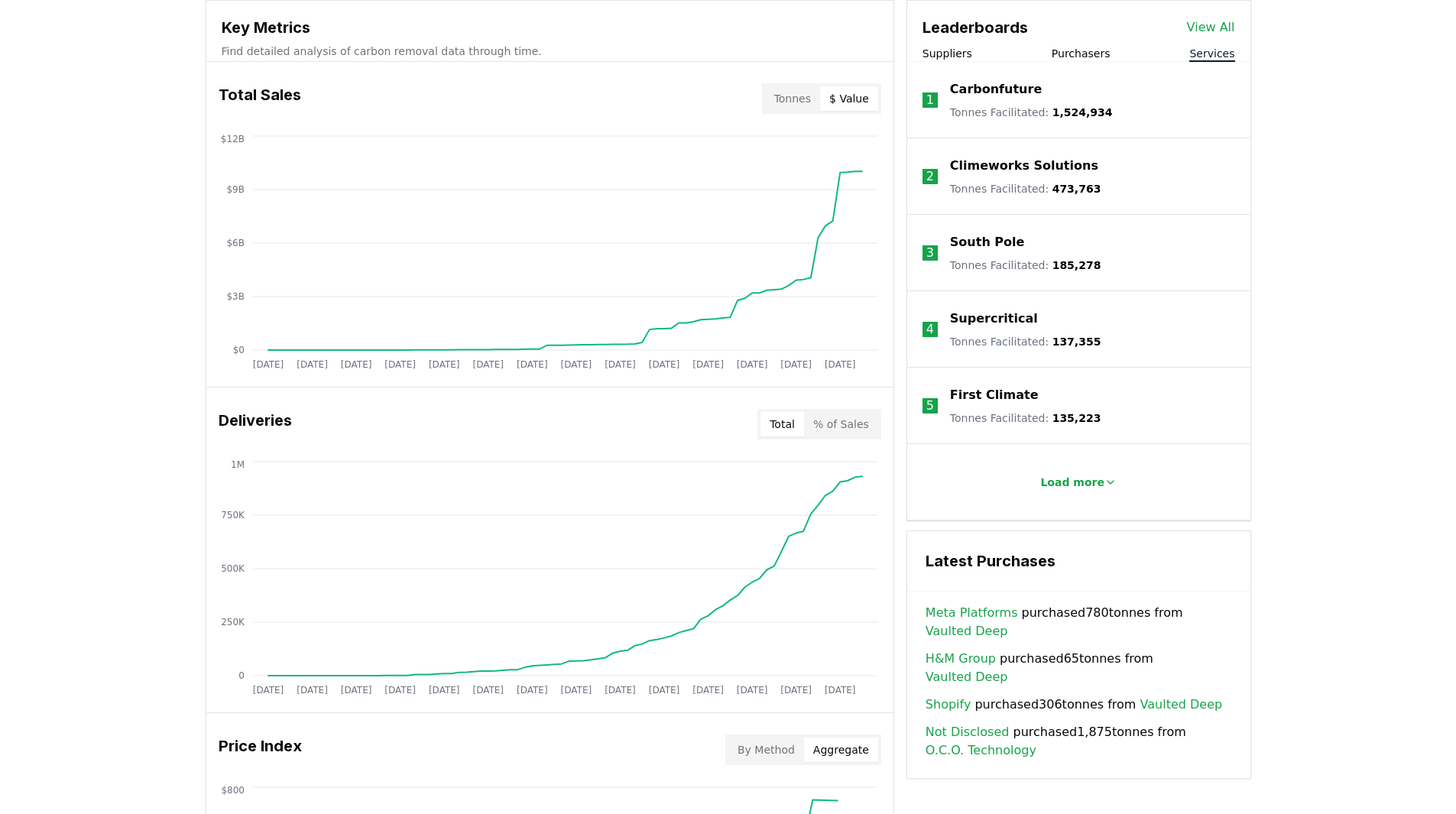
click at [1221, 57] on button "Services" at bounding box center [1212, 54] width 45 height 15
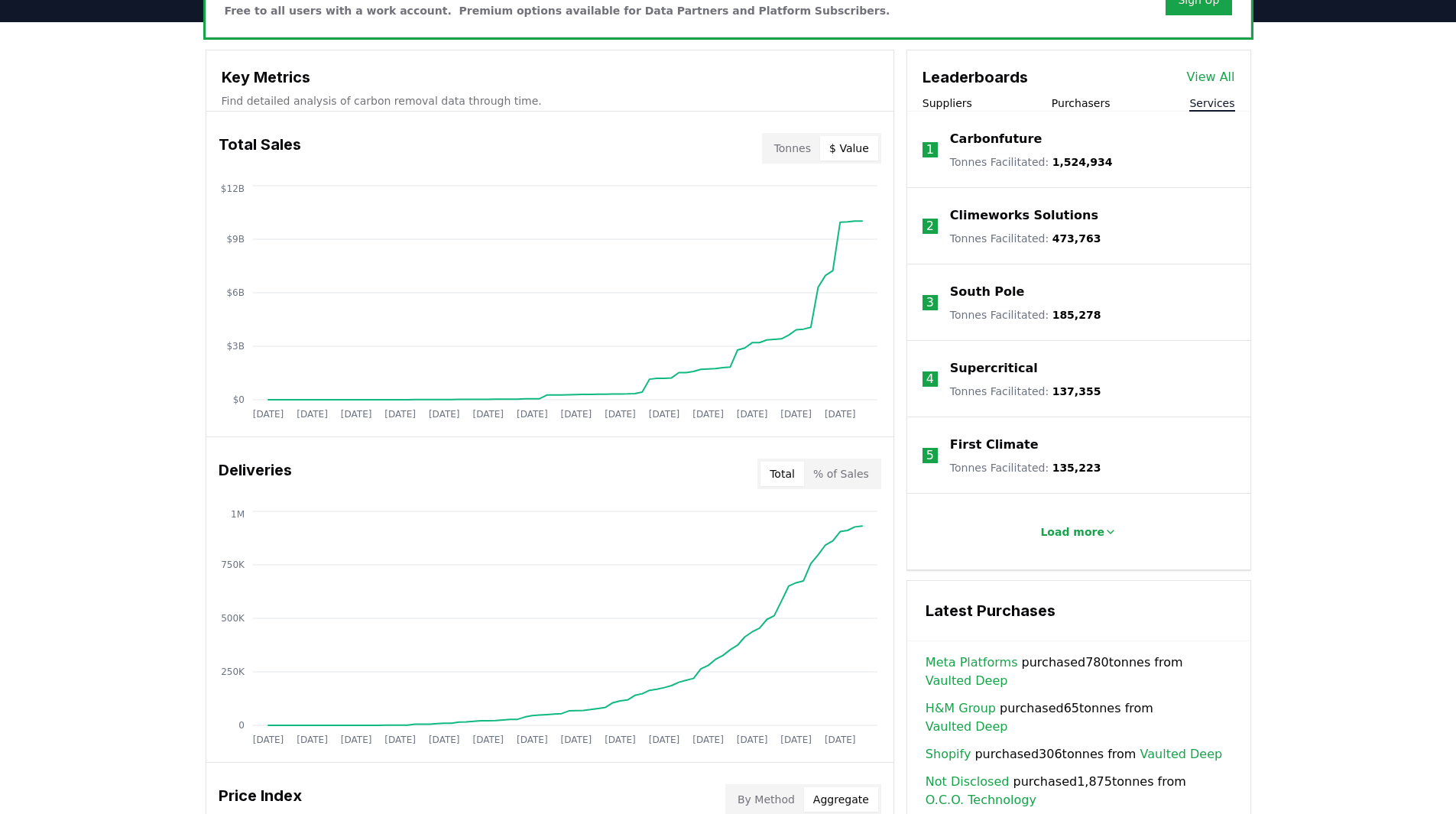
scroll to position [485, 0]
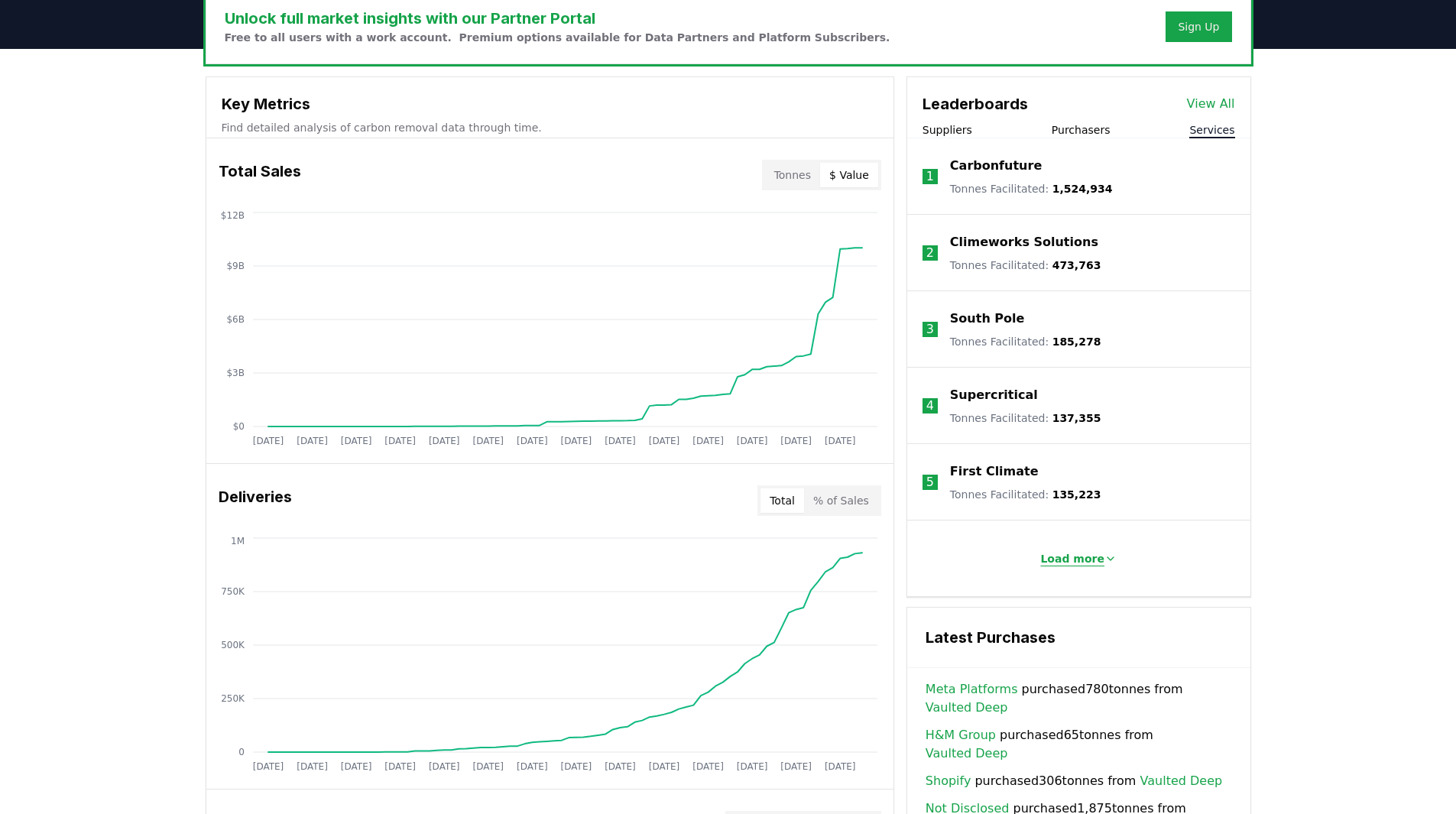
click at [1077, 562] on p "Load more" at bounding box center [1072, 559] width 64 height 15
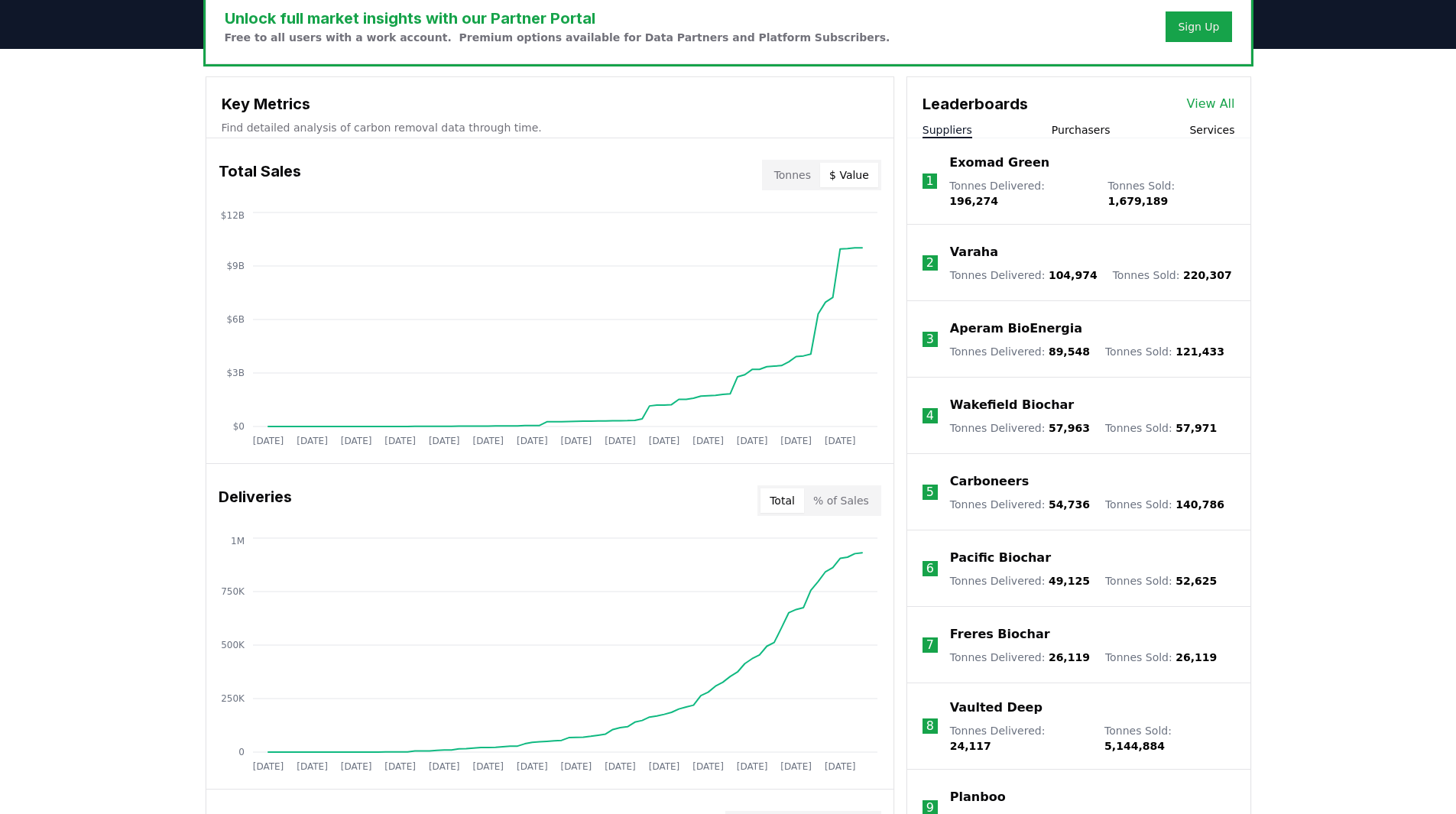
click at [941, 124] on button "Suppliers" at bounding box center [948, 130] width 50 height 15
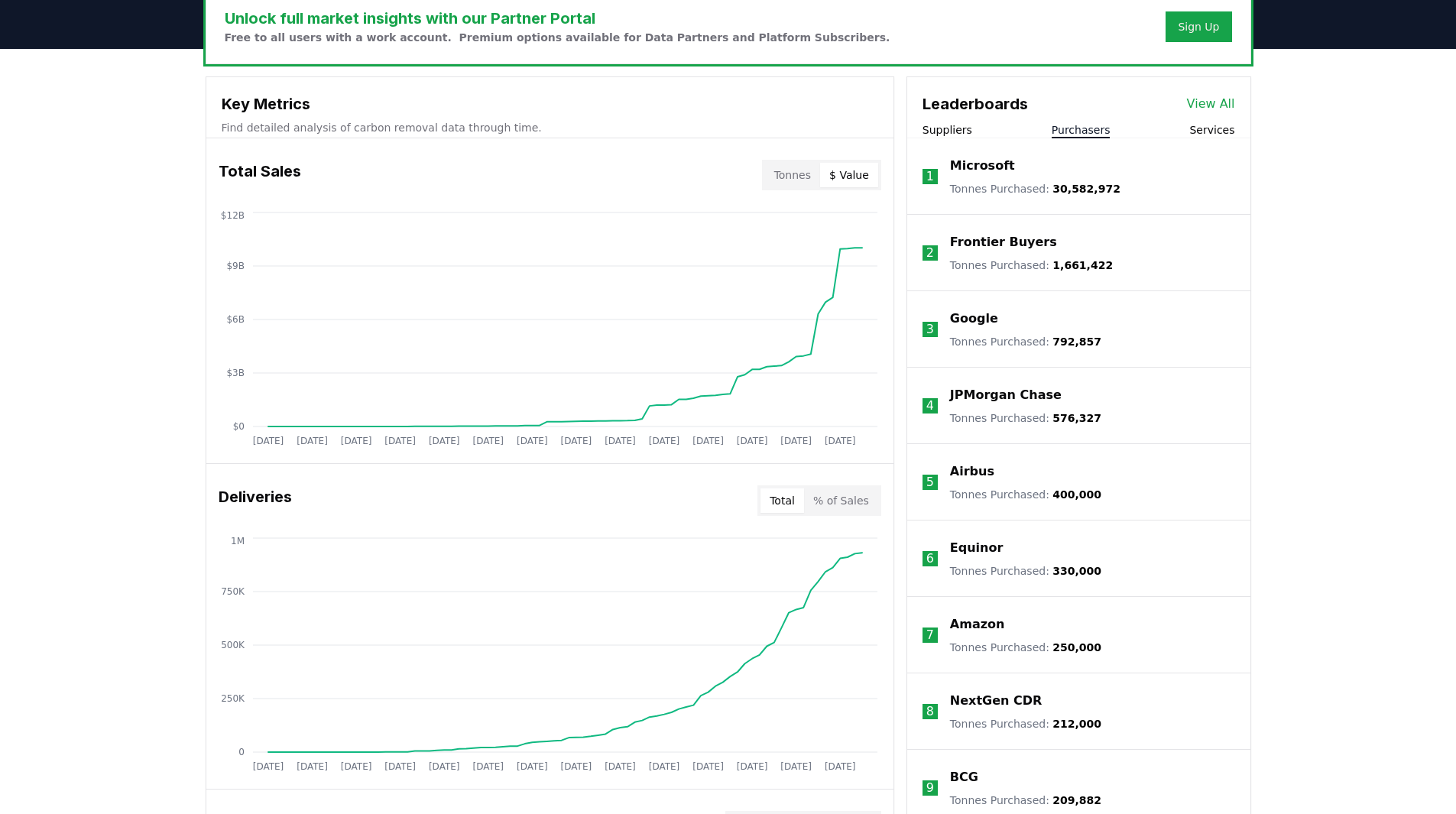
click at [1086, 131] on button "Purchasers" at bounding box center [1081, 130] width 58 height 15
click at [36, 280] on div "Unlock full market insights with our Partner Portal Free to all users with a wo…" at bounding box center [728, 661] width 1456 height 1224
click at [1356, 375] on div "Unlock full market insights with our Partner Portal Free to all users with a wo…" at bounding box center [728, 661] width 1456 height 1224
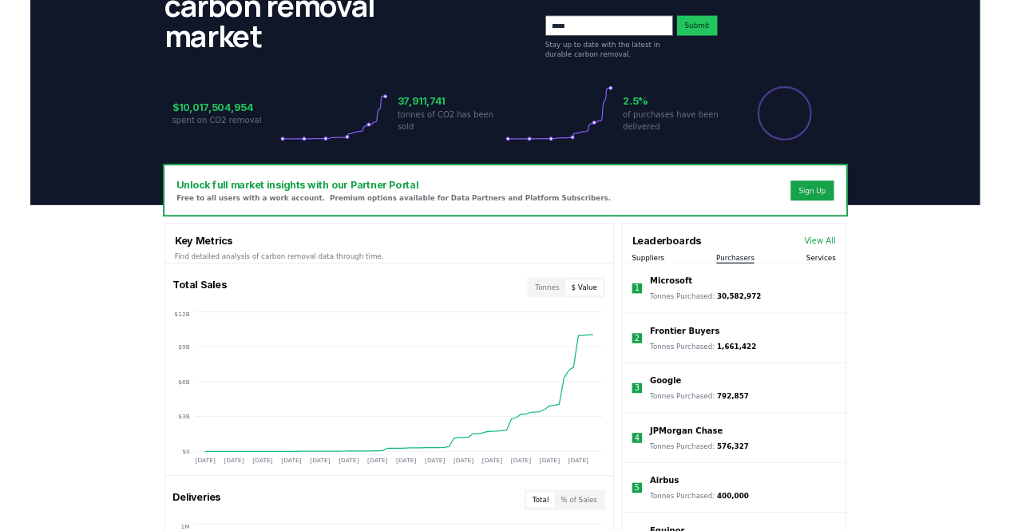
scroll to position [319, 0]
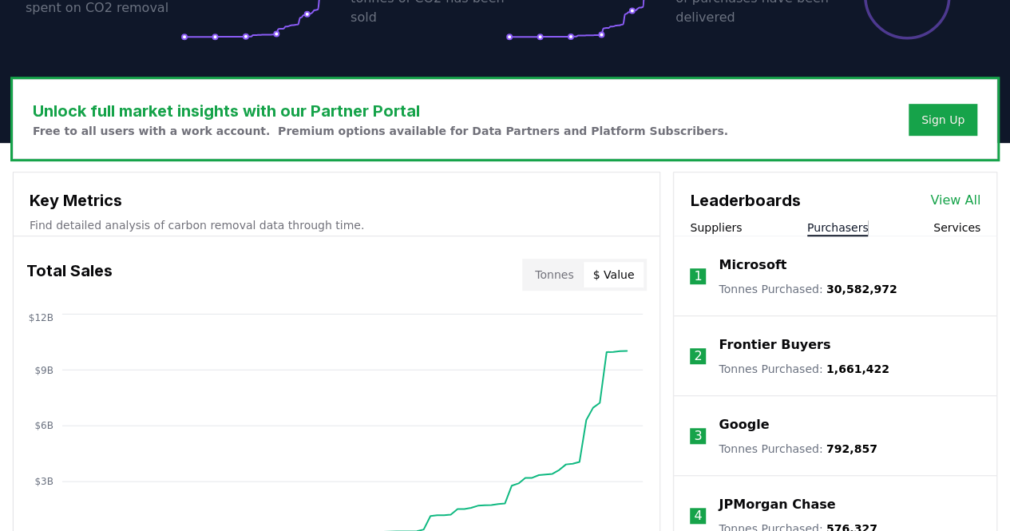
scroll to position [399, 0]
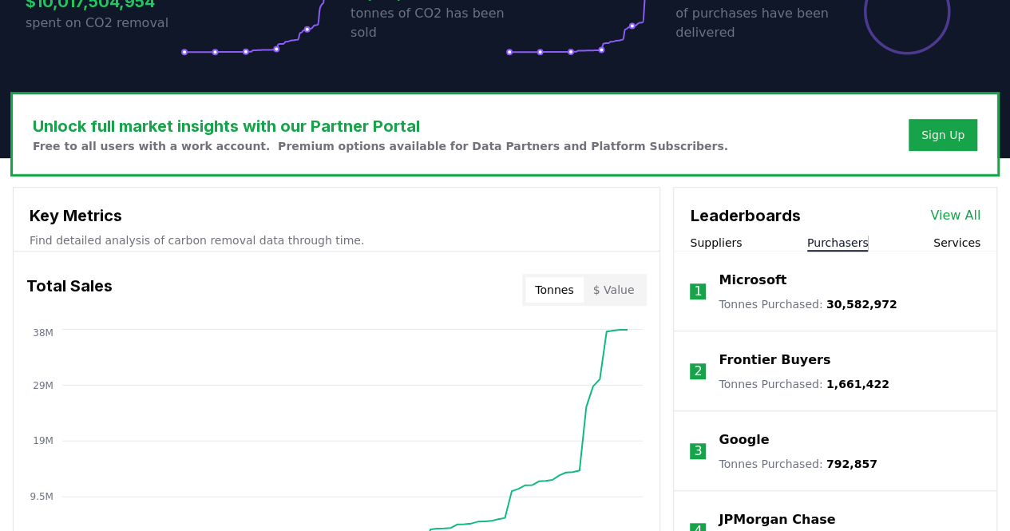
click at [575, 286] on button "Tonnes" at bounding box center [553, 290] width 57 height 26
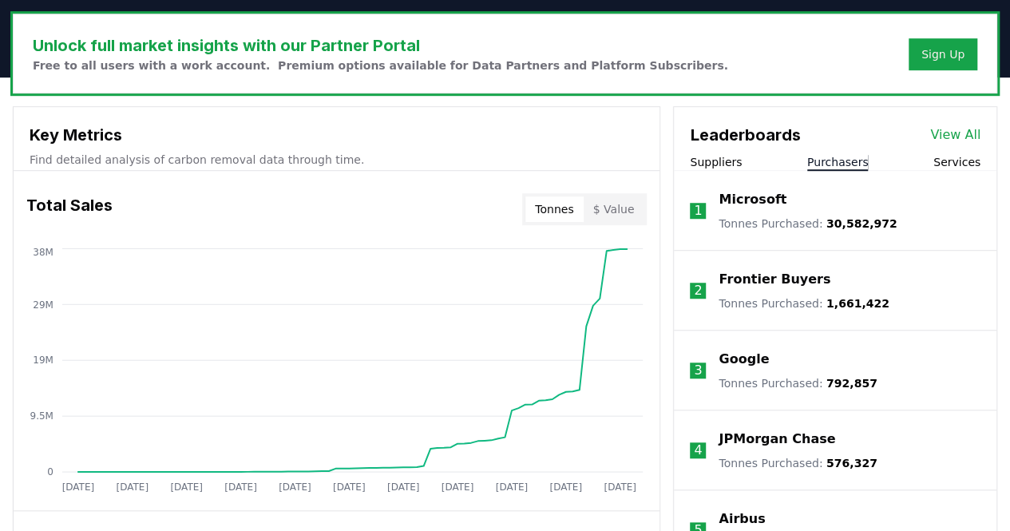
scroll to position [559, 0]
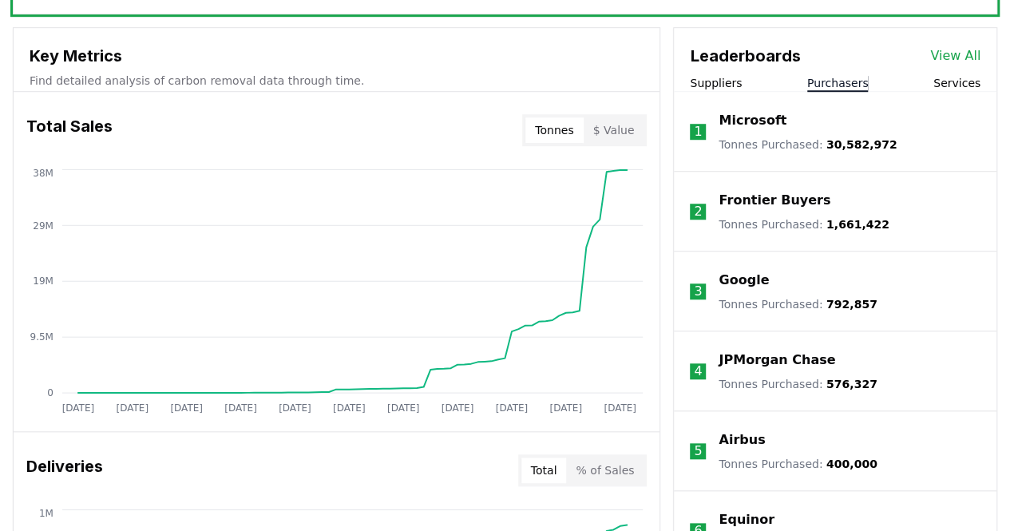
click at [759, 117] on p "Microsoft" at bounding box center [753, 120] width 68 height 19
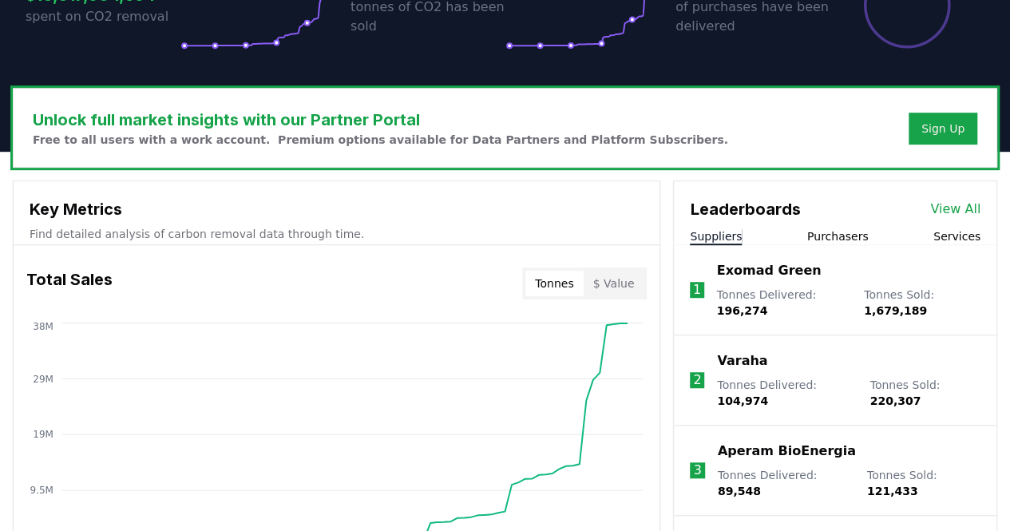
scroll to position [479, 0]
